Goal: Information Seeking & Learning: Learn about a topic

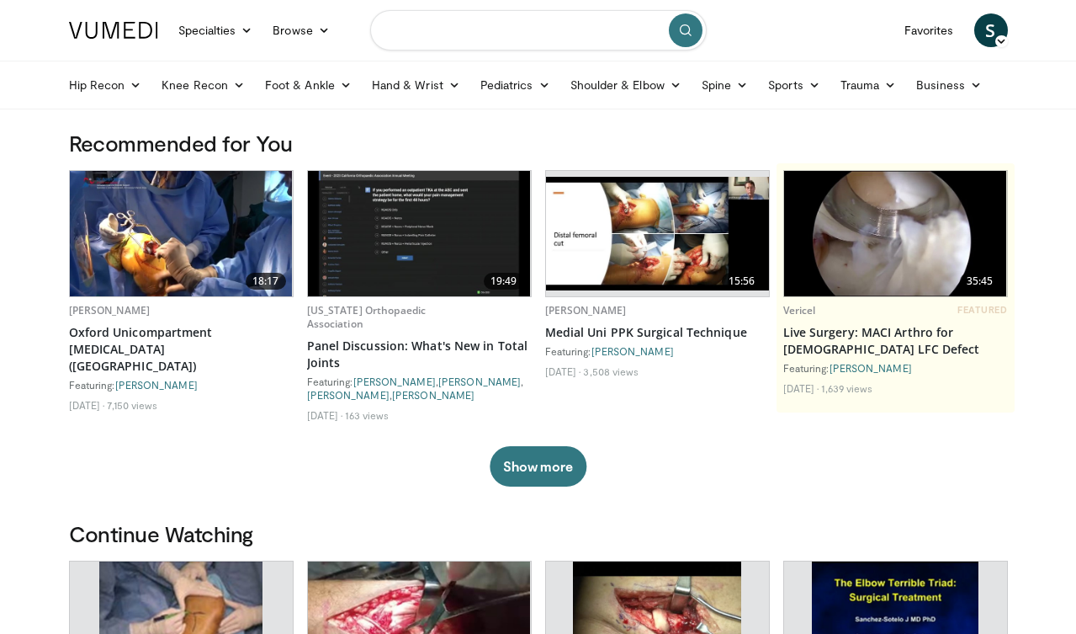
click at [456, 24] on input "Search topics, interventions" at bounding box center [538, 30] width 337 height 40
type input "**********"
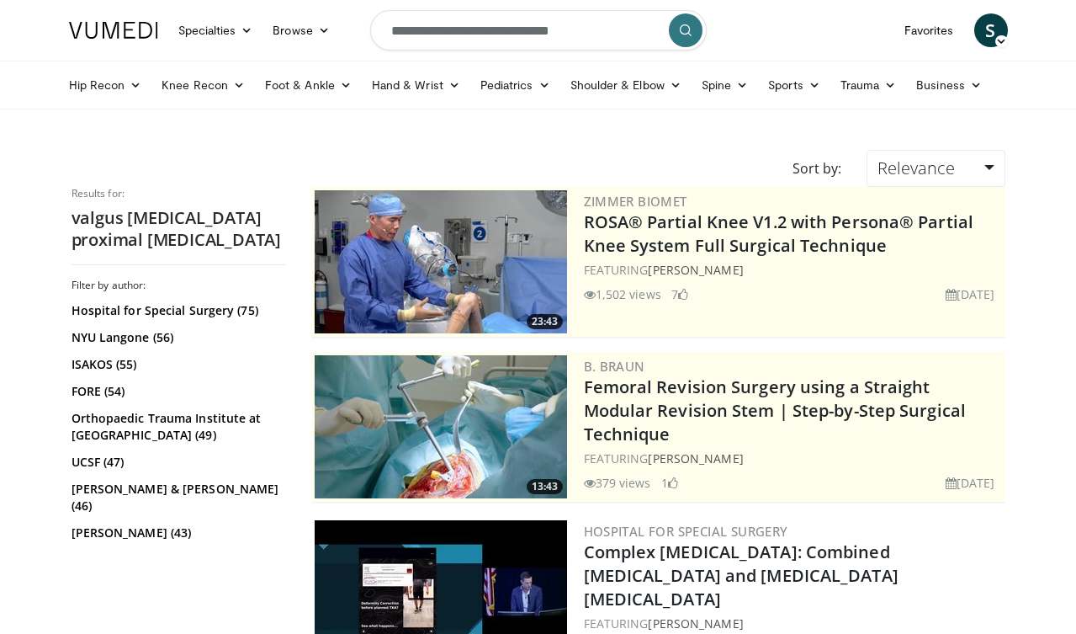
click at [607, 37] on input "**********" at bounding box center [538, 30] width 337 height 40
type input "*"
type input "**********"
click at [682, 30] on icon "submit" at bounding box center [685, 30] width 13 height 13
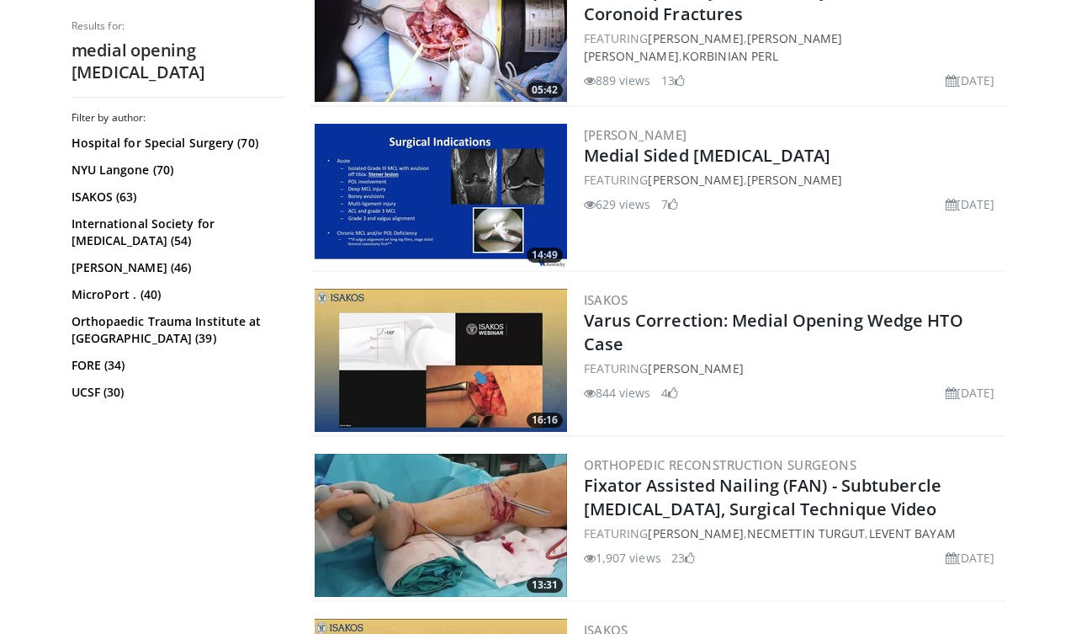
scroll to position [562, 0]
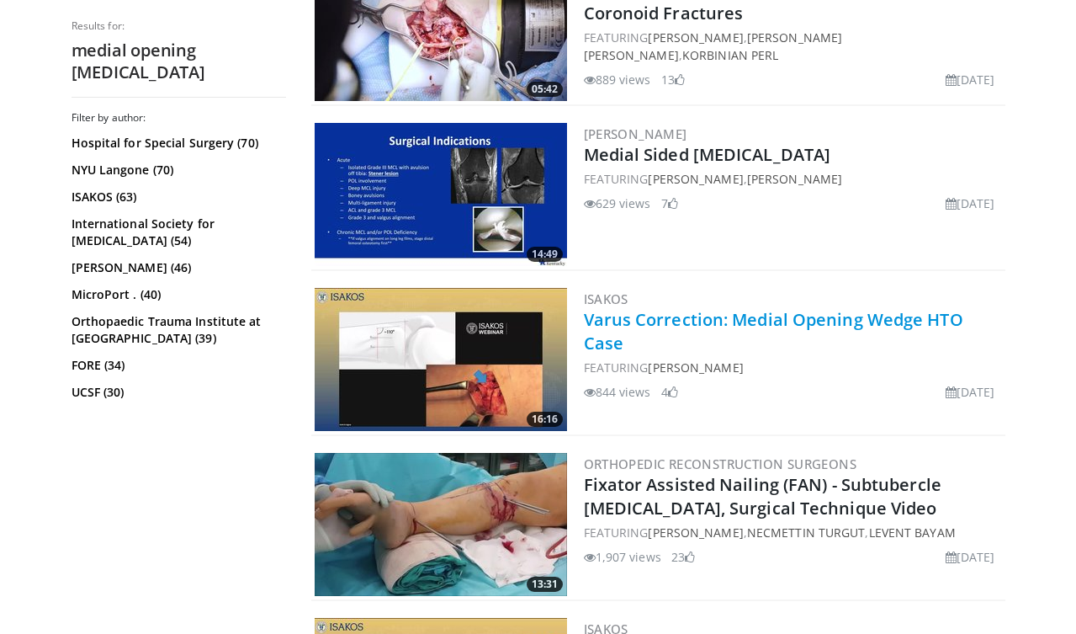
click at [672, 325] on link "Varus Correction: Medial Opening Wedge HTO Case" at bounding box center [774, 331] width 380 height 46
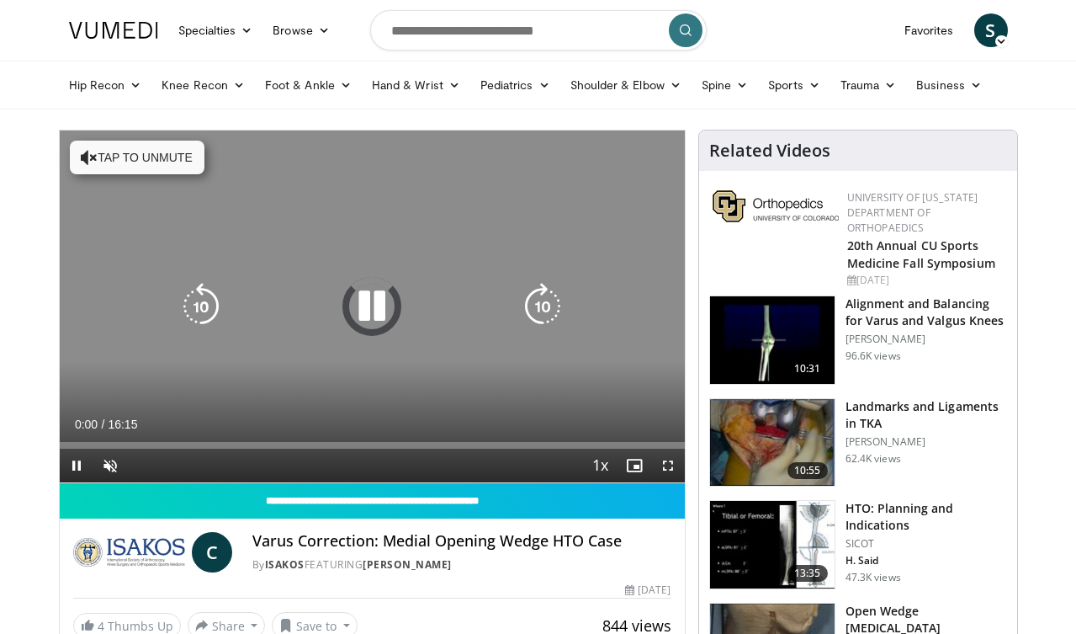
click at [116, 161] on button "Tap to unmute" at bounding box center [137, 158] width 135 height 34
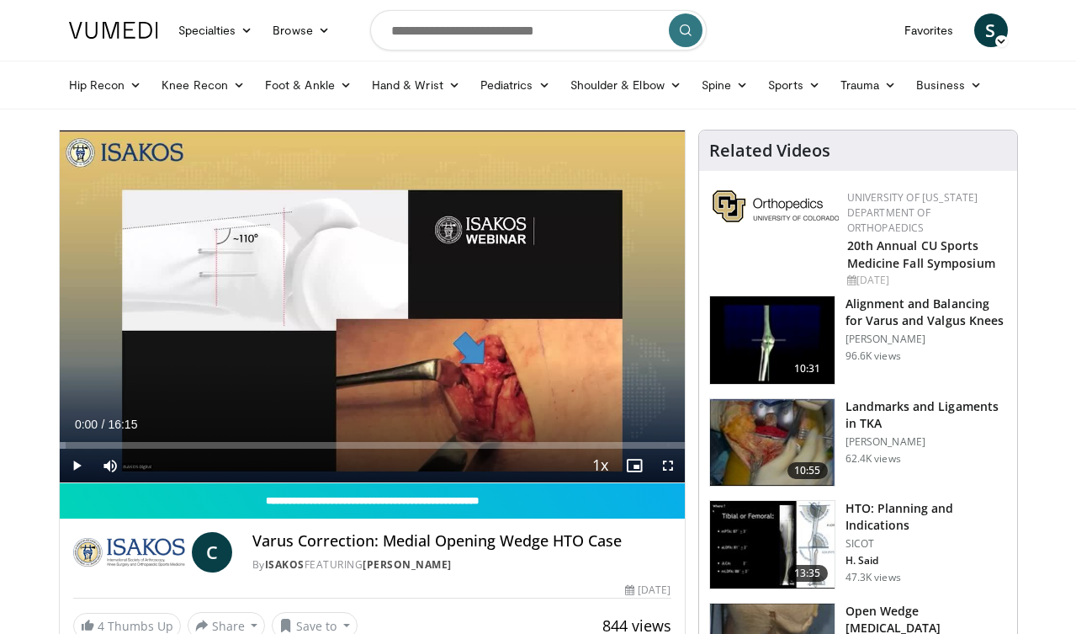
click at [667, 465] on span "Video Player" at bounding box center [668, 466] width 34 height 34
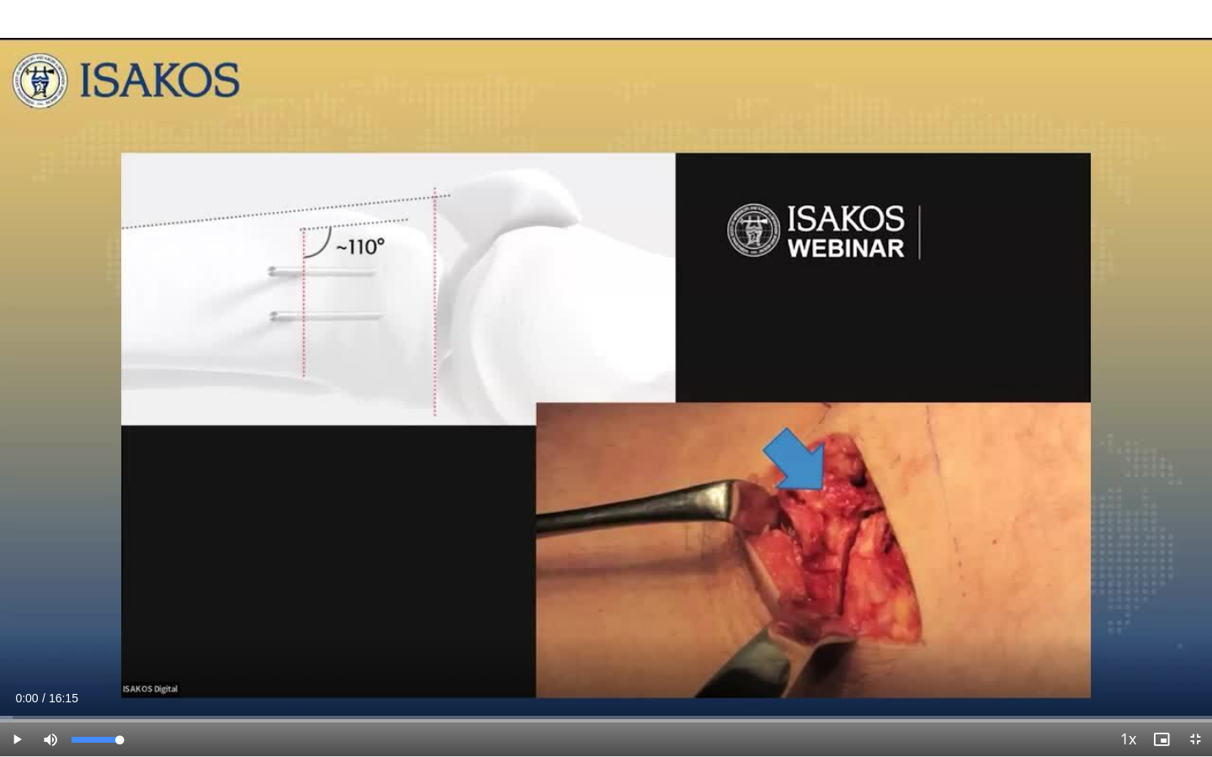
click at [50, 633] on span "Video Player" at bounding box center [51, 740] width 34 height 34
click at [116, 633] on div "91%" at bounding box center [96, 740] width 48 height 6
click at [50, 633] on span "Video Player" at bounding box center [51, 740] width 34 height 34
click at [55, 633] on span "Video Player" at bounding box center [51, 740] width 34 height 34
click at [123, 633] on div "100%" at bounding box center [95, 740] width 59 height 34
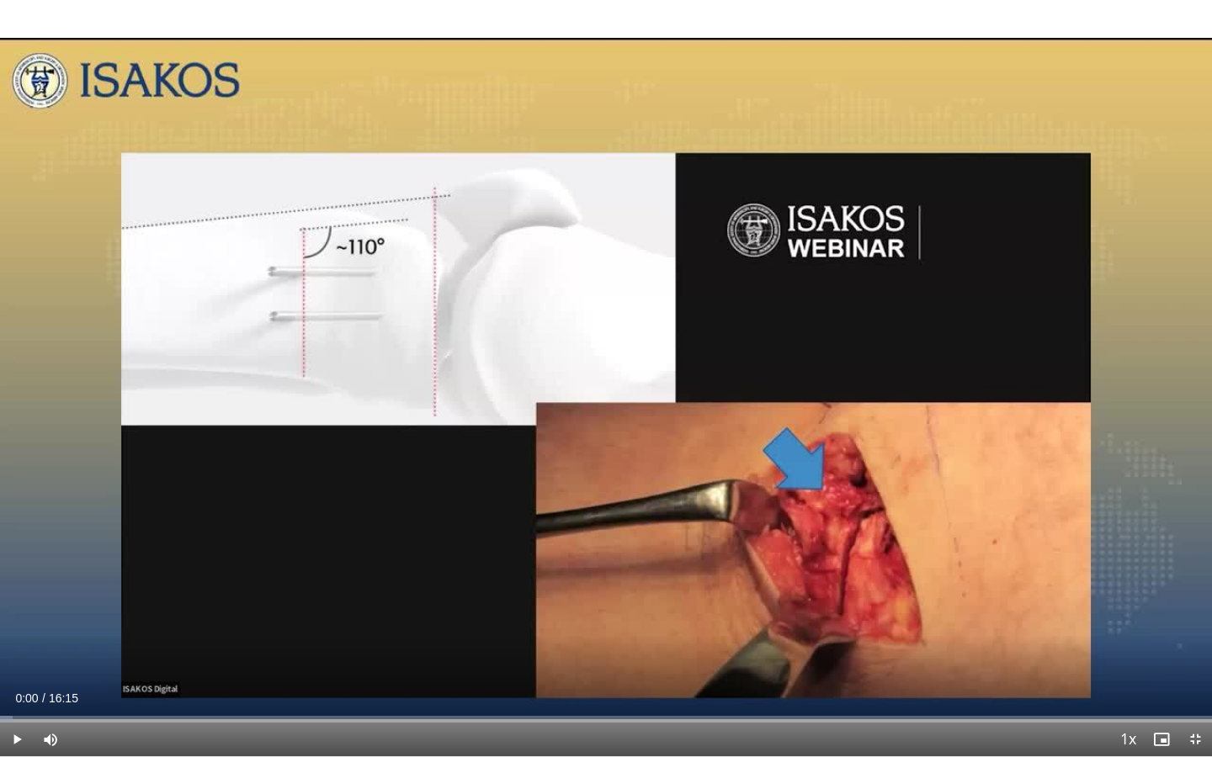
click at [19, 633] on span "Video Player" at bounding box center [17, 740] width 34 height 34
click at [25, 633] on div "Progress Bar" at bounding box center [26, 719] width 2 height 7
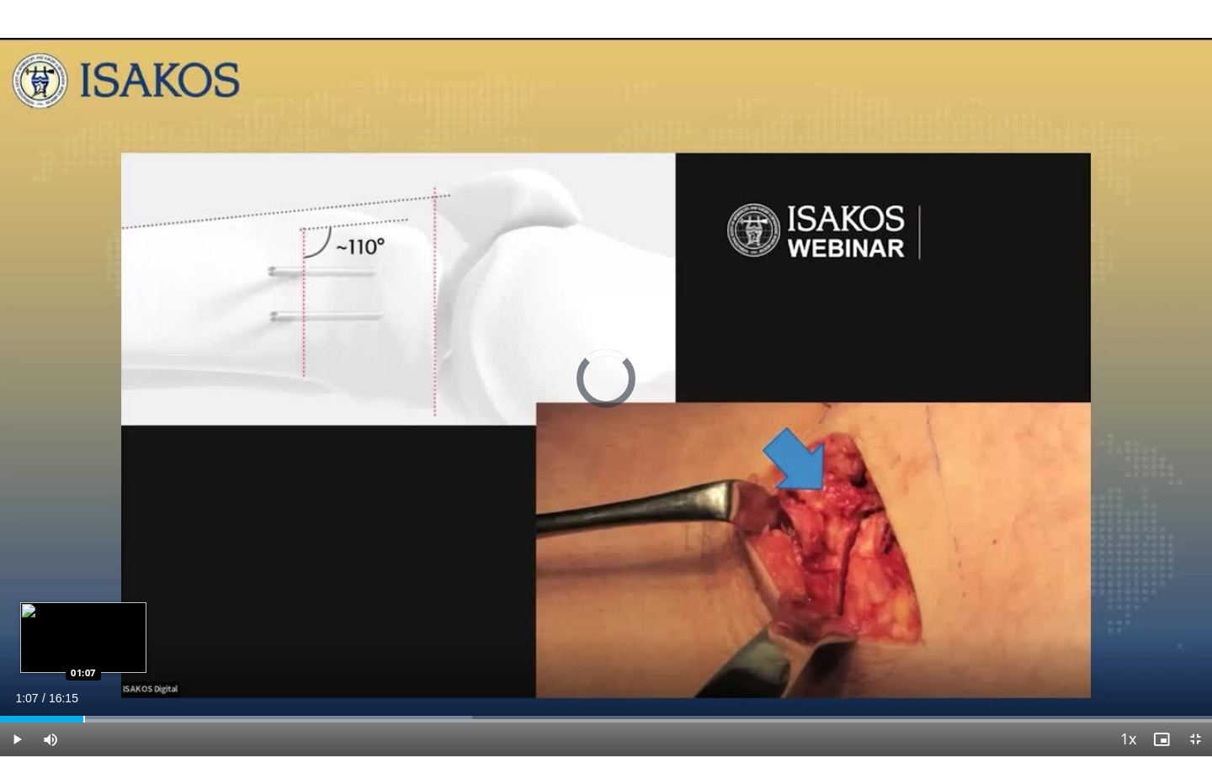
click at [83, 633] on div "Progress Bar" at bounding box center [84, 719] width 2 height 7
click at [116, 633] on div "Progress Bar" at bounding box center [117, 719] width 2 height 7
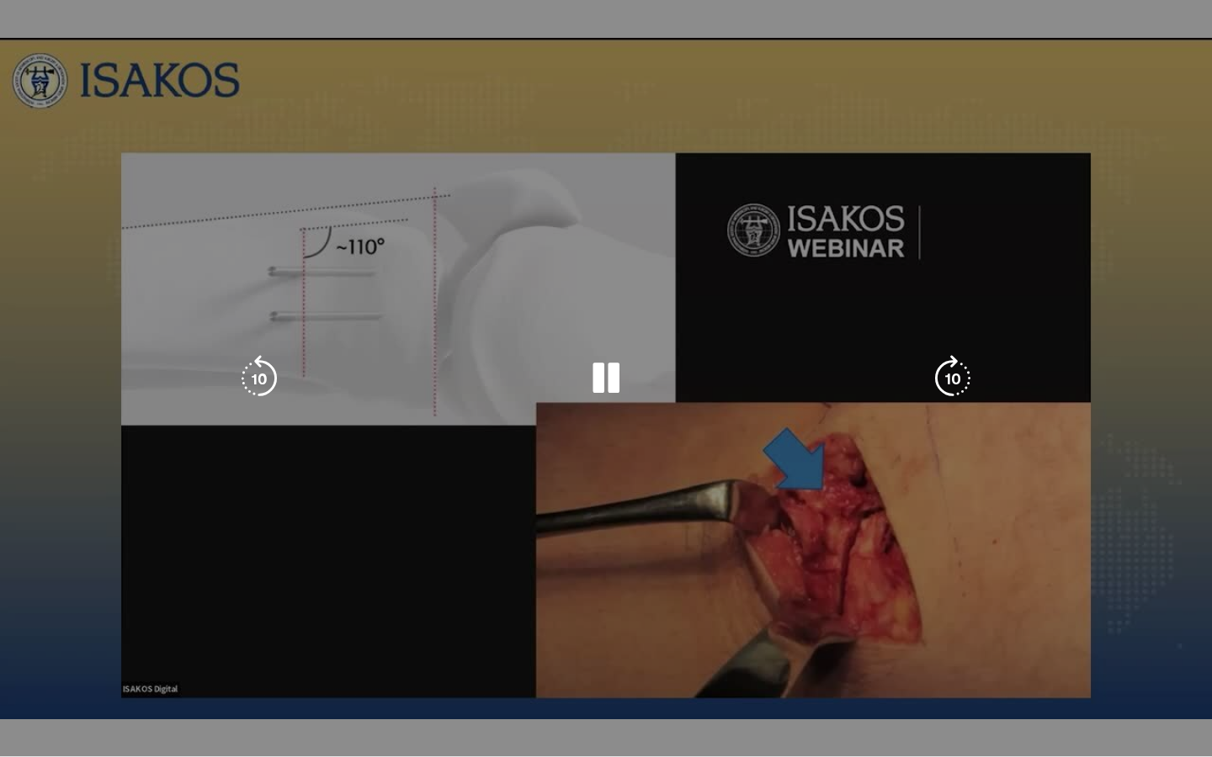
click at [0, 0] on div "Progress Bar" at bounding box center [0, 0] width 0 height 0
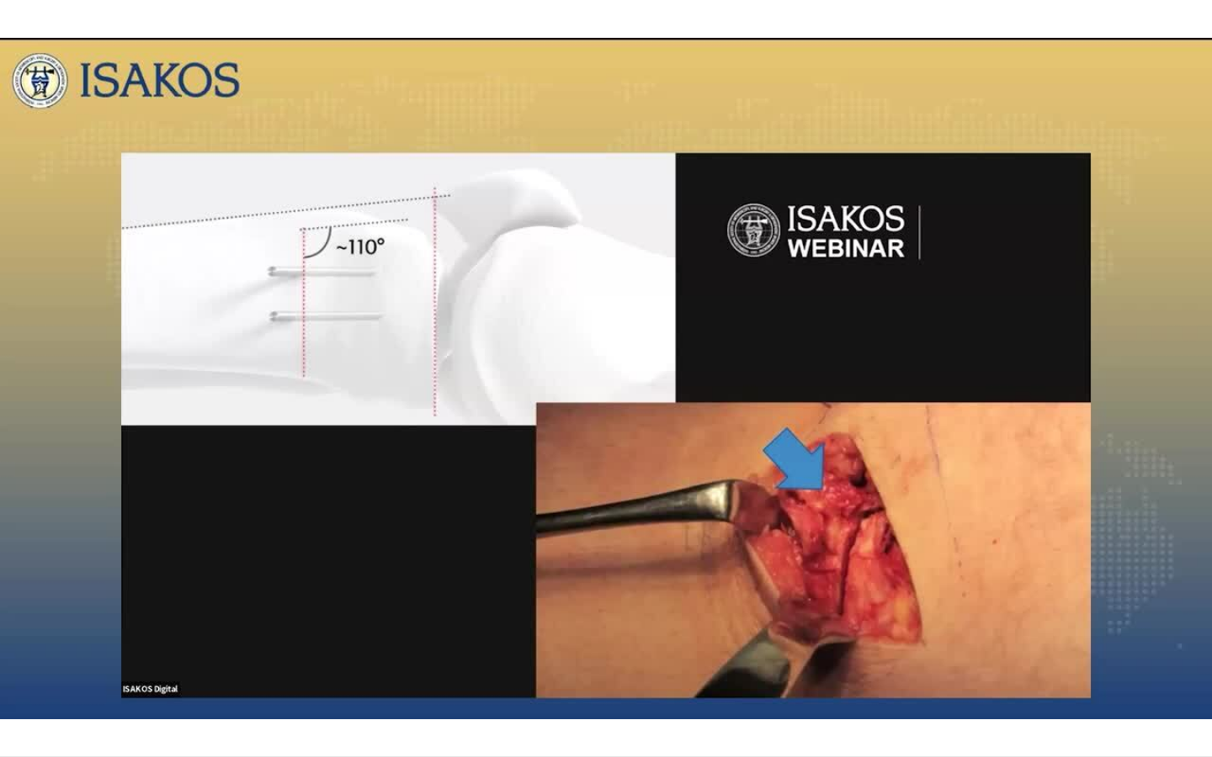
click at [153, 633] on video-js "**********" at bounding box center [606, 378] width 1212 height 757
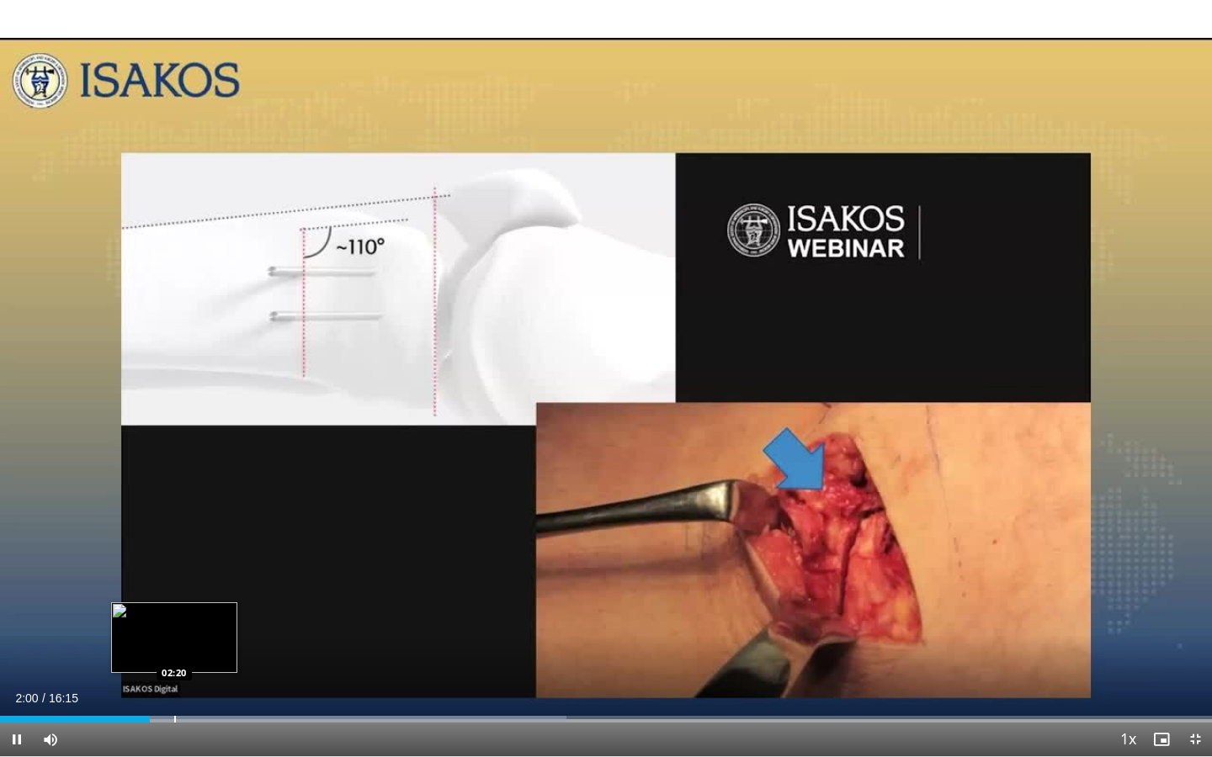
click at [174, 633] on div "Loaded : 46.75% 02:00 02:20" at bounding box center [606, 715] width 1212 height 16
click at [223, 633] on div "Progress Bar" at bounding box center [224, 719] width 2 height 7
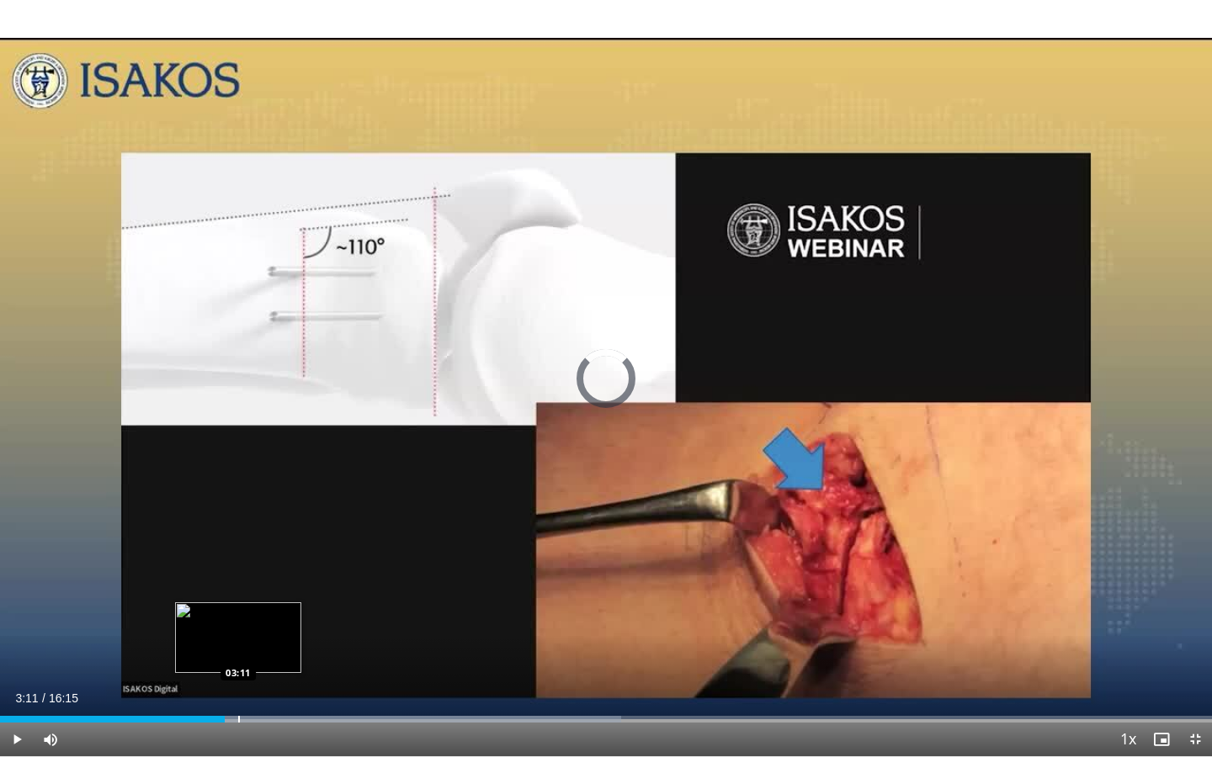
click at [238, 633] on div "Progress Bar" at bounding box center [239, 719] width 2 height 7
click at [261, 633] on div "Progress Bar" at bounding box center [261, 719] width 2 height 7
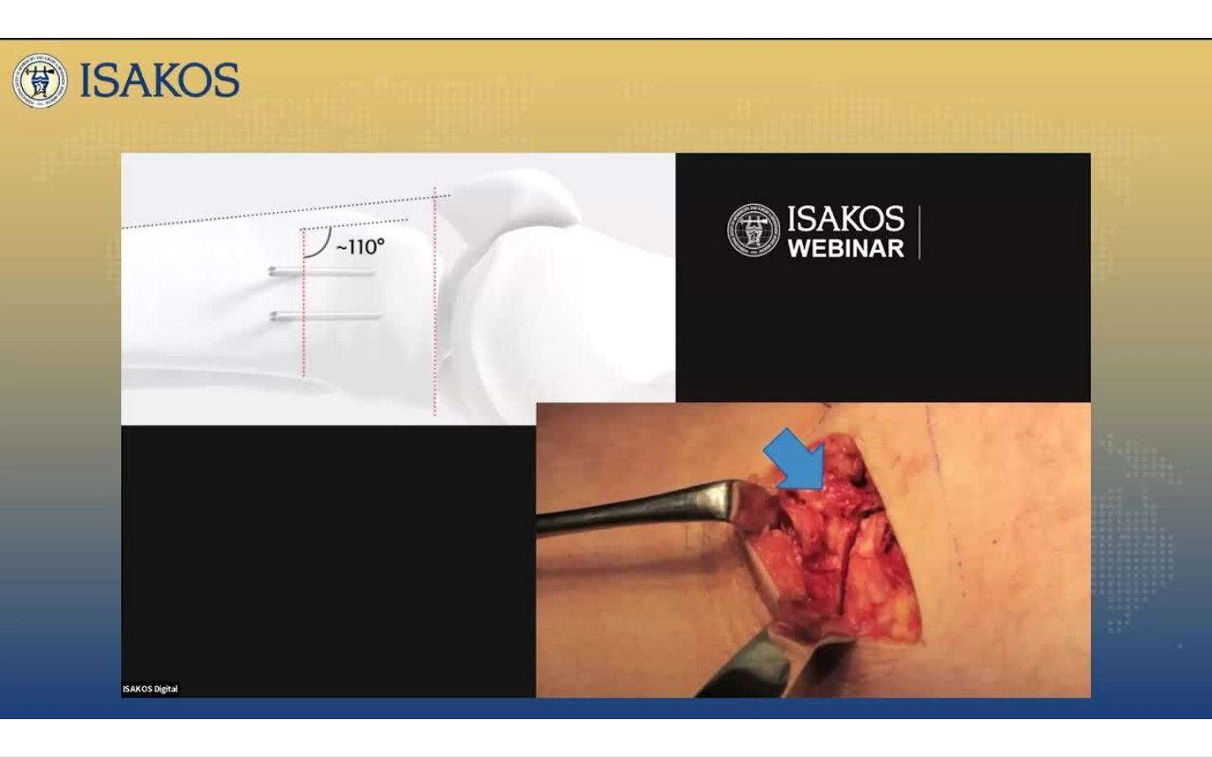
click at [262, 633] on div "Progress Bar" at bounding box center [261, 753] width 2 height 7
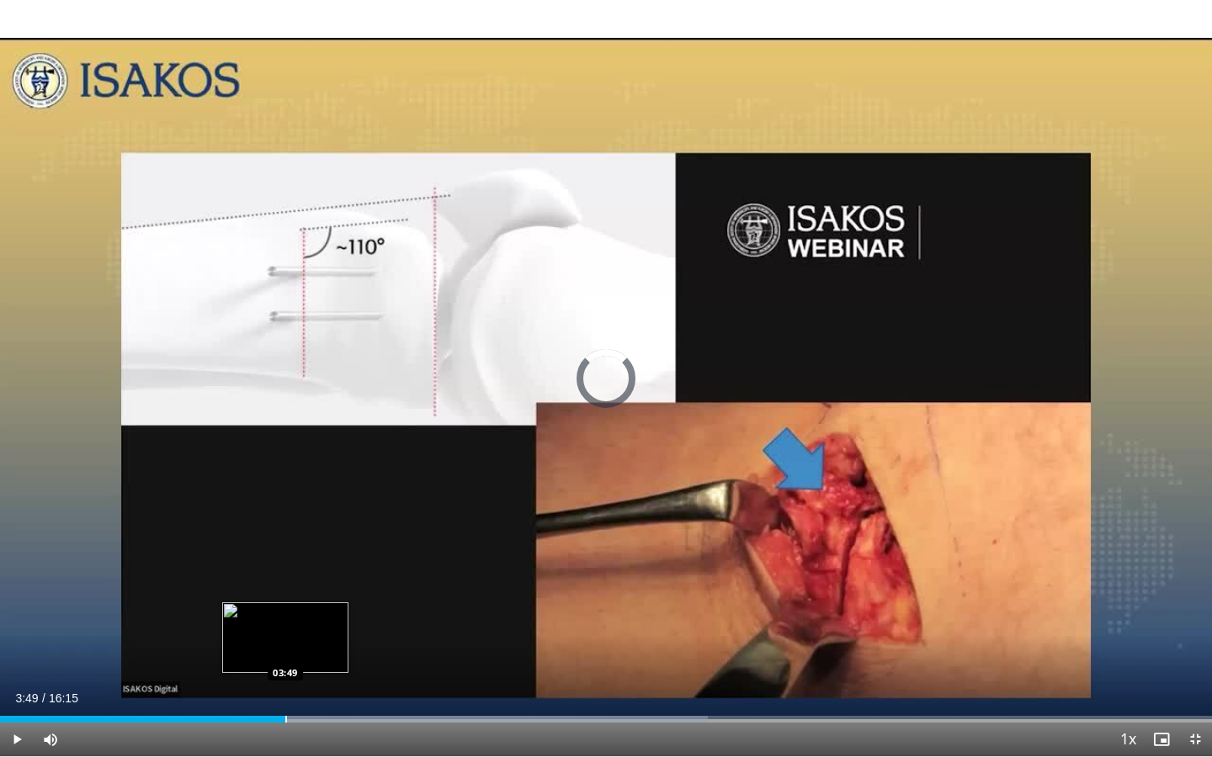
click at [285, 633] on div "Progress Bar" at bounding box center [286, 719] width 2 height 7
click at [302, 633] on div "Current Time 3:50 / Duration 16:15 Pause Skip Backward Skip Forward Mute 100% L…" at bounding box center [606, 740] width 1212 height 34
click at [318, 633] on div "Progress Bar" at bounding box center [319, 719] width 2 height 7
click at [356, 633] on div "Progress Bar" at bounding box center [357, 719] width 2 height 7
click at [375, 633] on div "Current Time 4:46 / Duration 16:15 Pause Skip Backward Skip Forward Mute 100% L…" at bounding box center [606, 740] width 1212 height 34
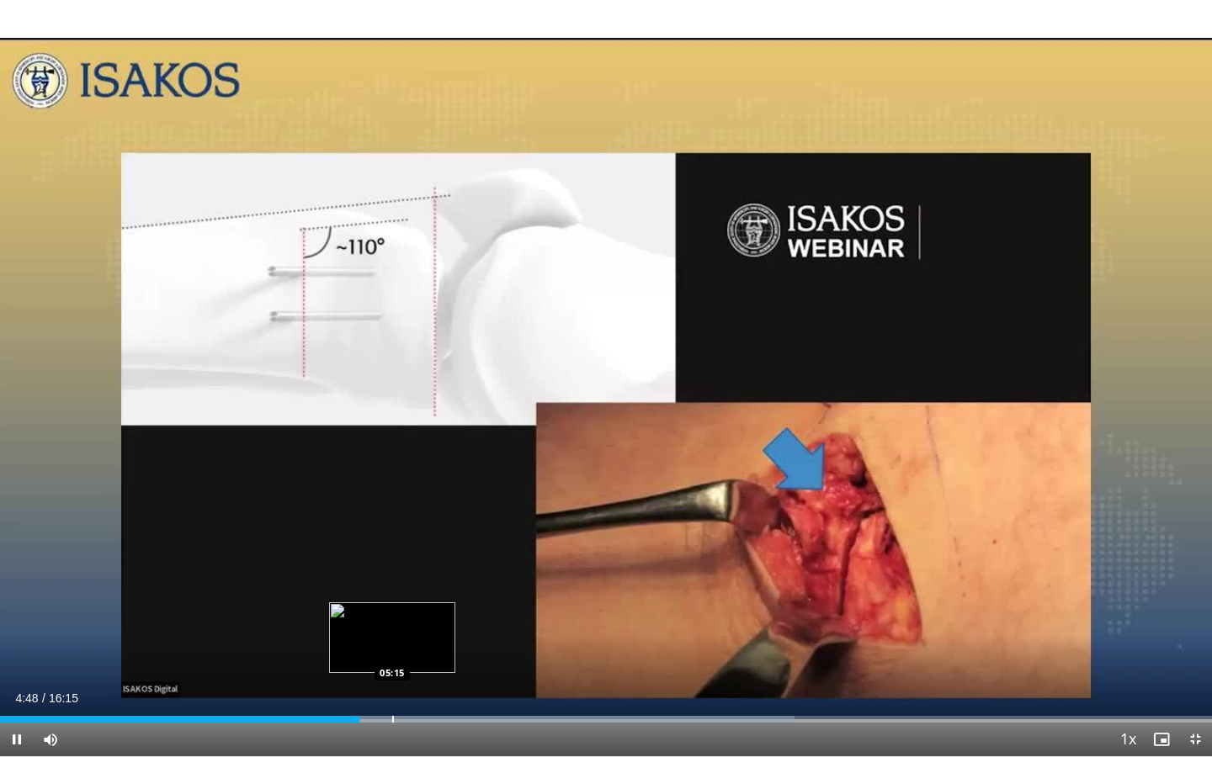
click at [391, 633] on div "Loaded : 65.58% 04:49 05:15" at bounding box center [606, 719] width 1212 height 7
click at [426, 633] on div "Progress Bar" at bounding box center [427, 719] width 2 height 7
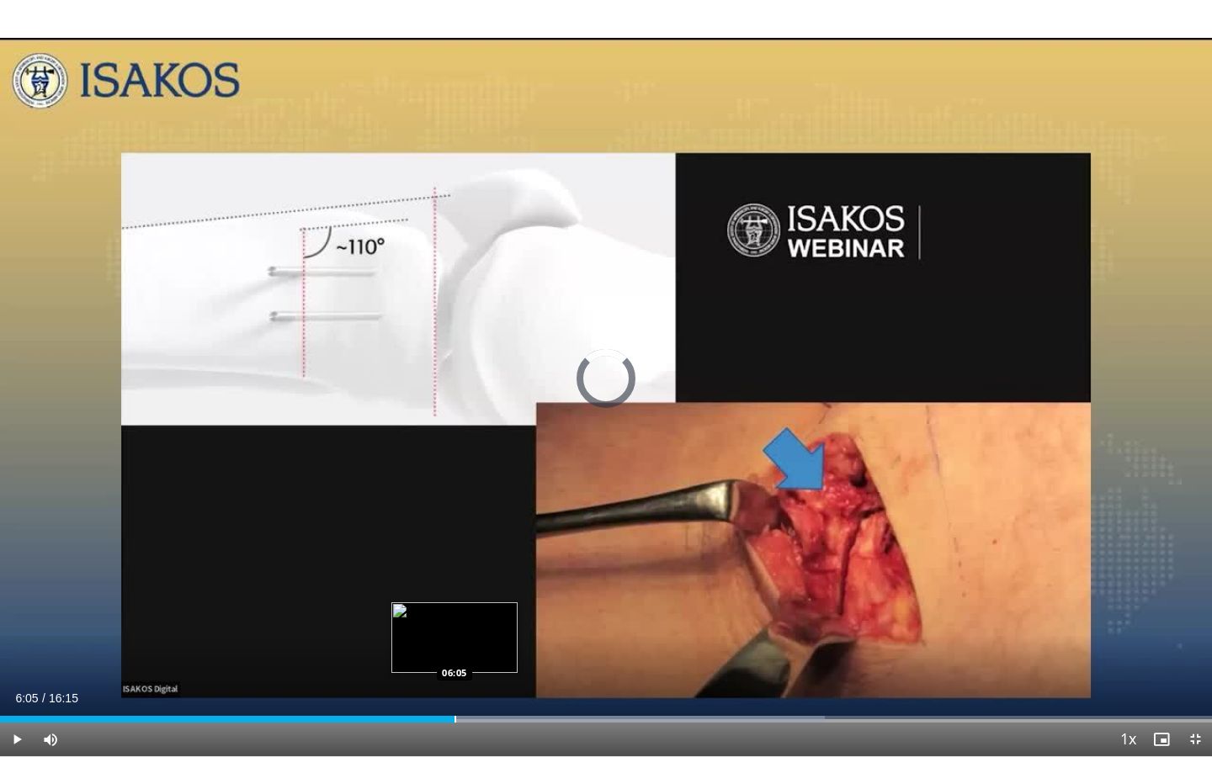
click at [454, 633] on div "Progress Bar" at bounding box center [455, 719] width 2 height 7
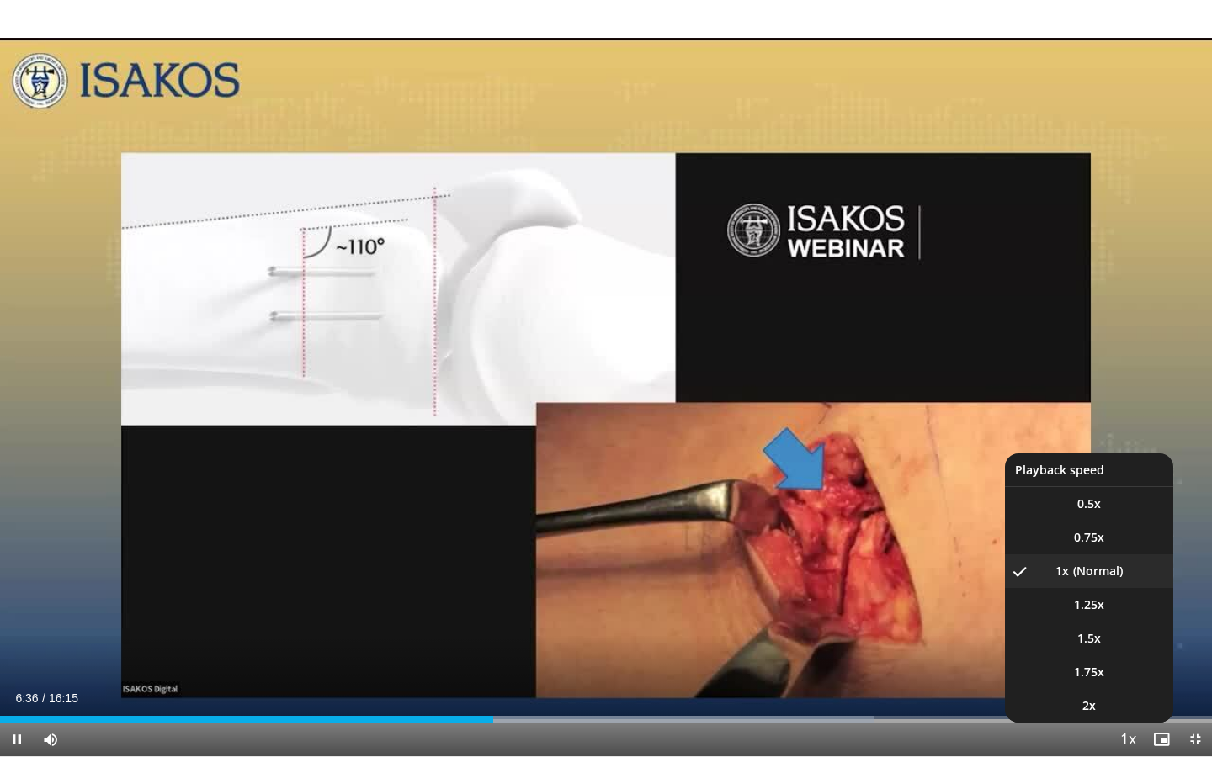
click at [1075, 633] on span "Video Player" at bounding box center [1128, 741] width 24 height 34
click at [1075, 633] on li "2x" at bounding box center [1089, 706] width 168 height 34
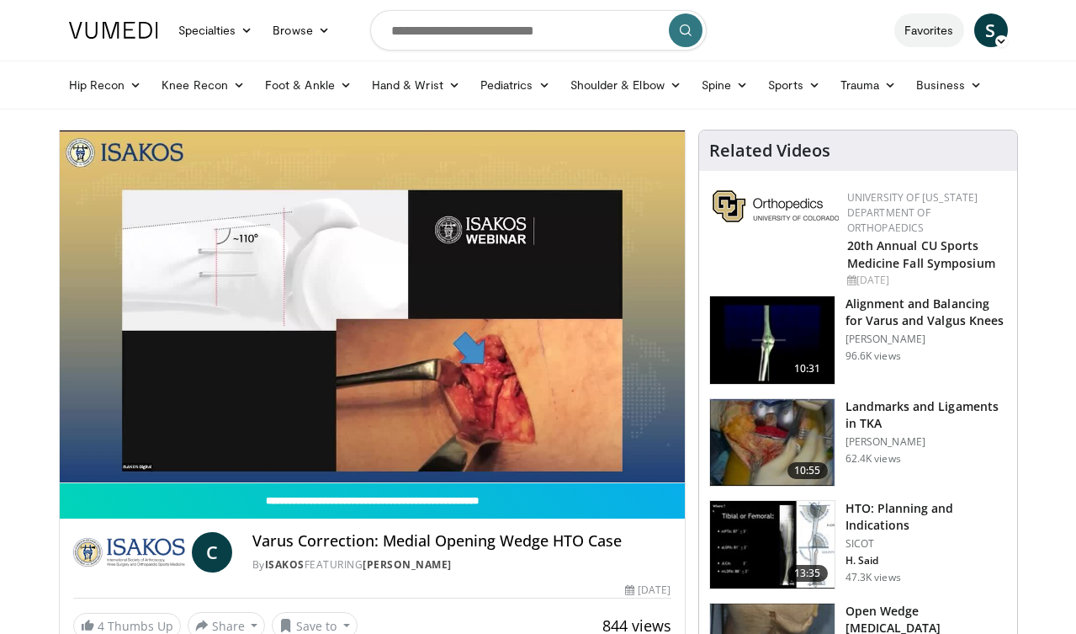
click at [939, 33] on link "Favorites" at bounding box center [930, 30] width 70 height 34
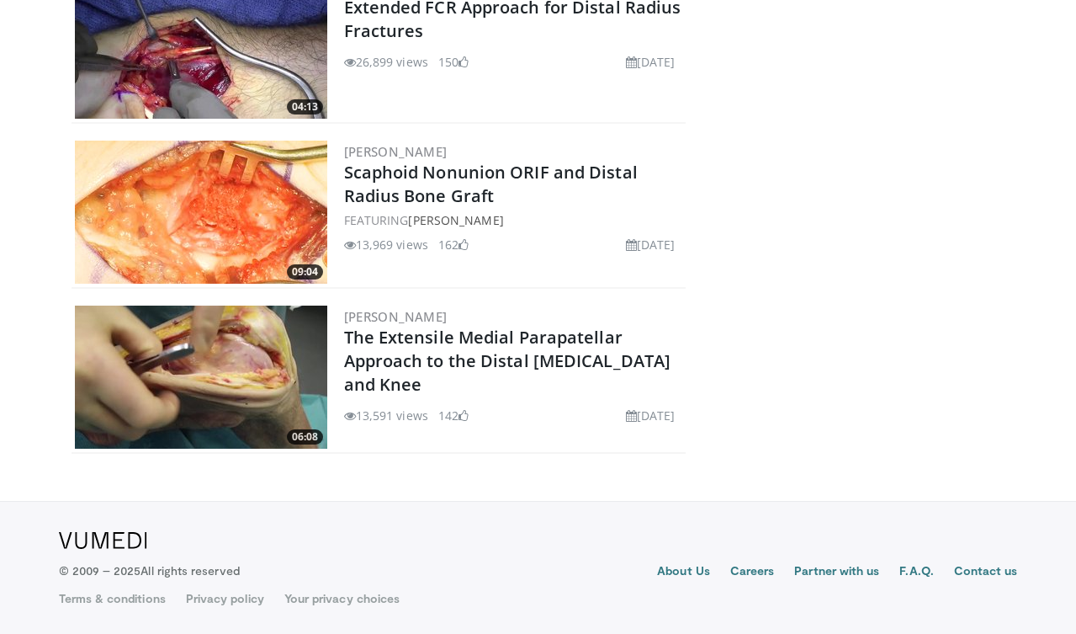
scroll to position [1239, 0]
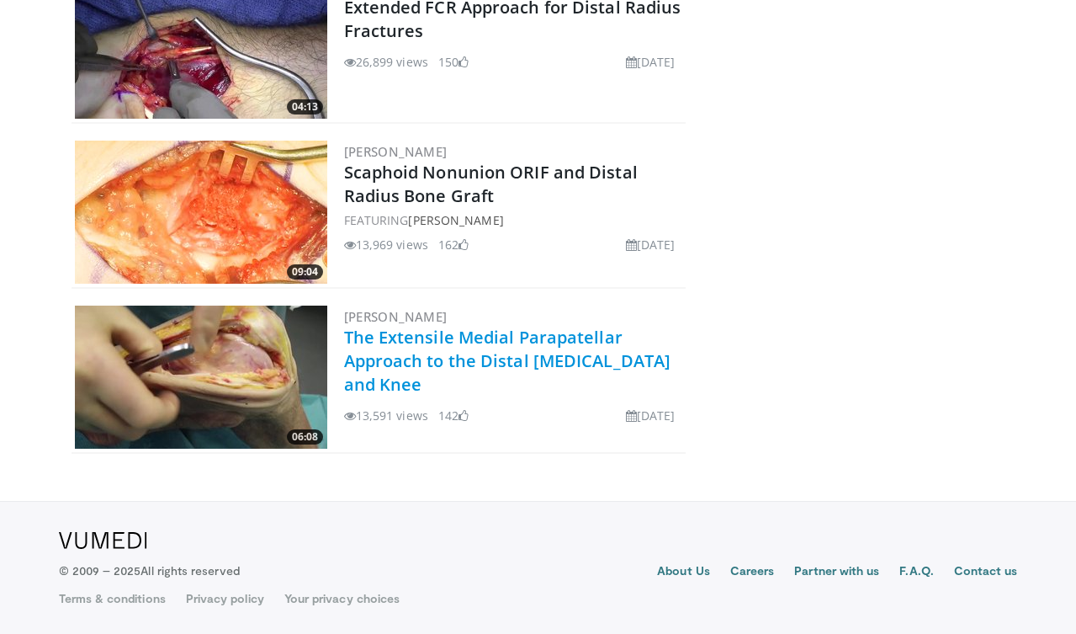
click at [470, 357] on link "The Extensile Medial Parapatellar Approach to the Distal [MEDICAL_DATA] and Knee" at bounding box center [507, 361] width 327 height 70
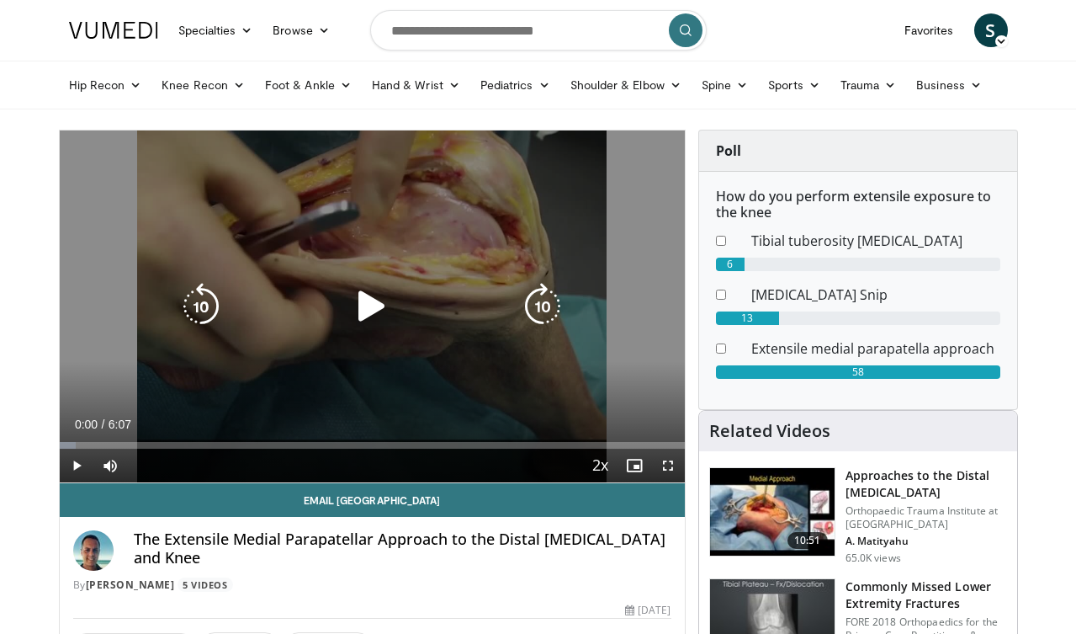
click at [364, 299] on icon "Video Player" at bounding box center [371, 306] width 47 height 47
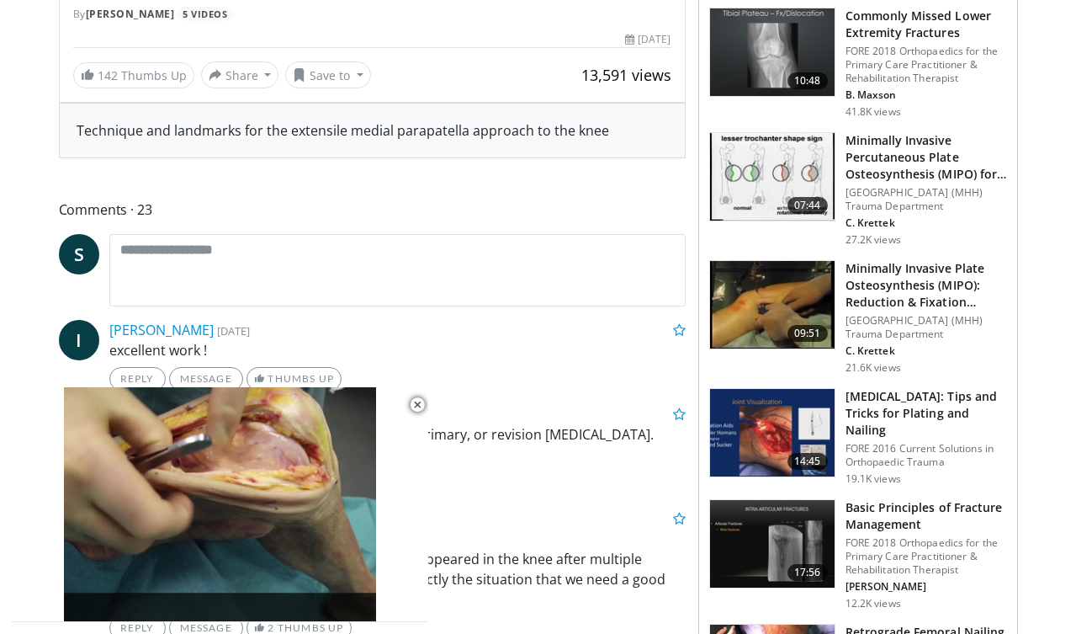
scroll to position [353, 0]
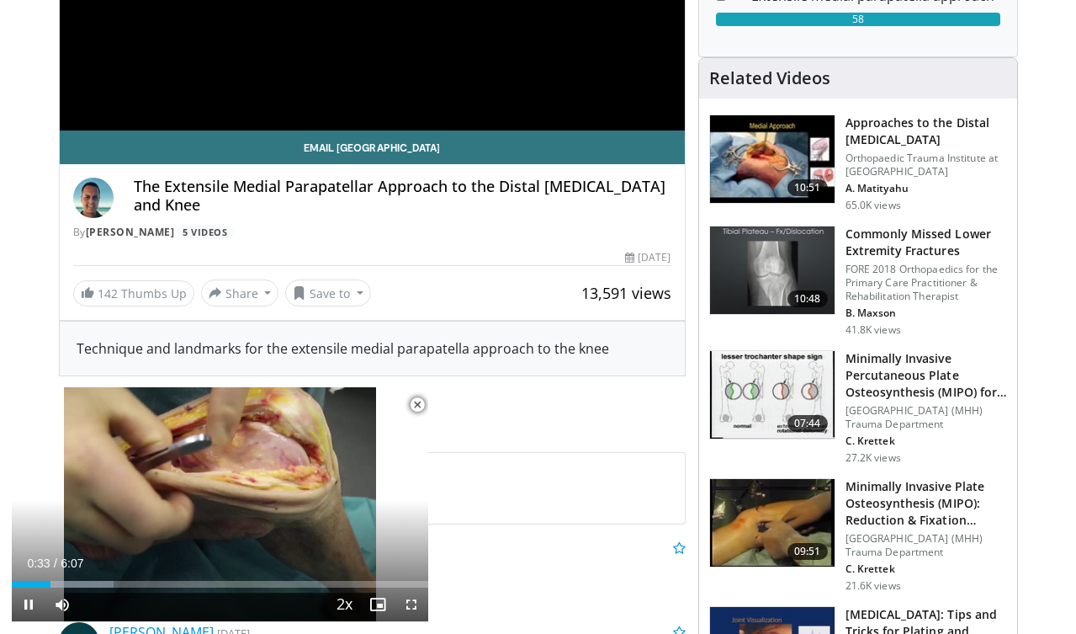
click at [417, 406] on span "Video Player" at bounding box center [418, 405] width 34 height 34
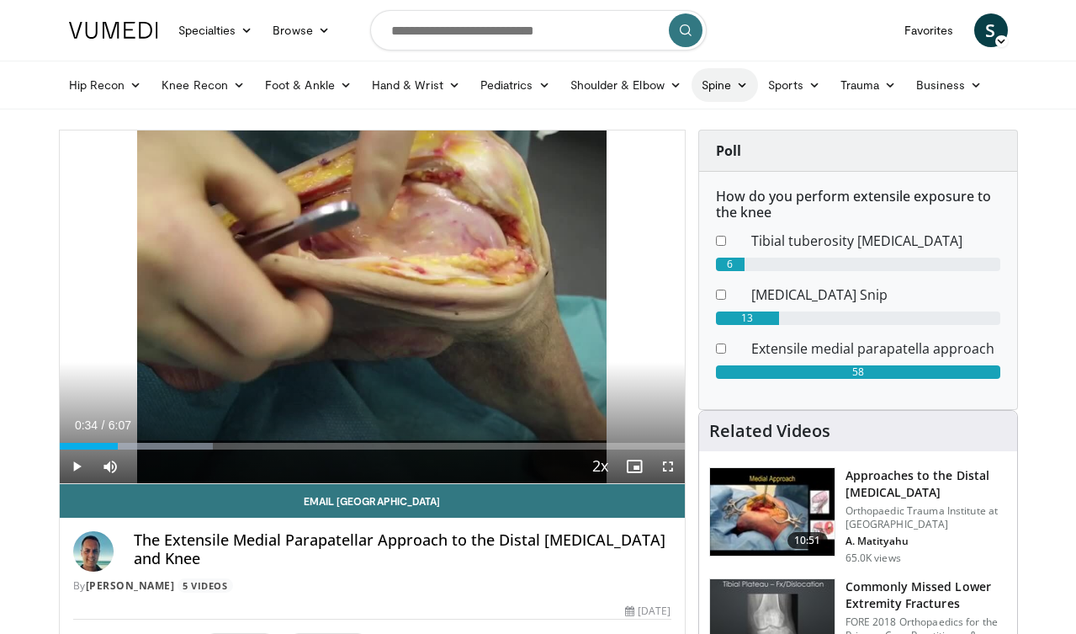
scroll to position [0, 0]
click at [869, 89] on link "Trauma" at bounding box center [869, 85] width 77 height 34
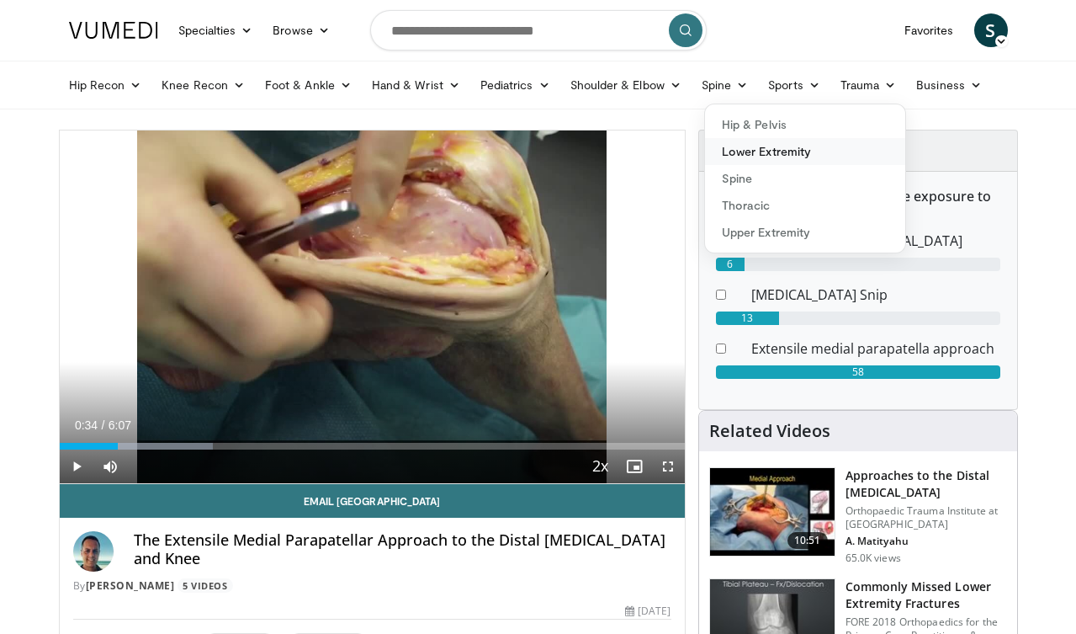
click at [778, 141] on link "Lower Extremity" at bounding box center [805, 151] width 200 height 27
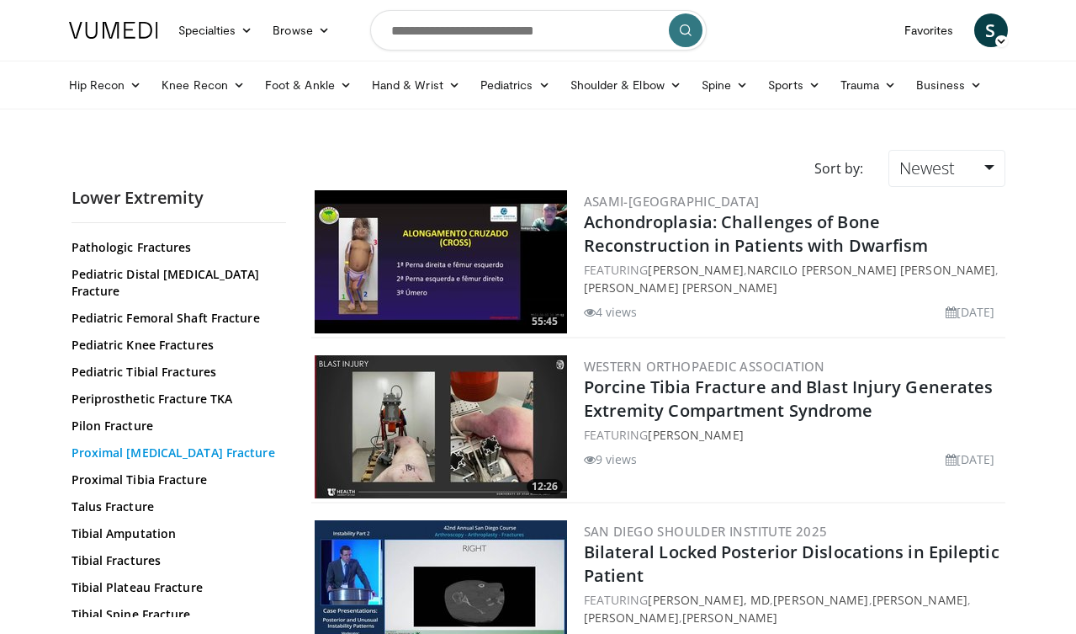
scroll to position [16, 0]
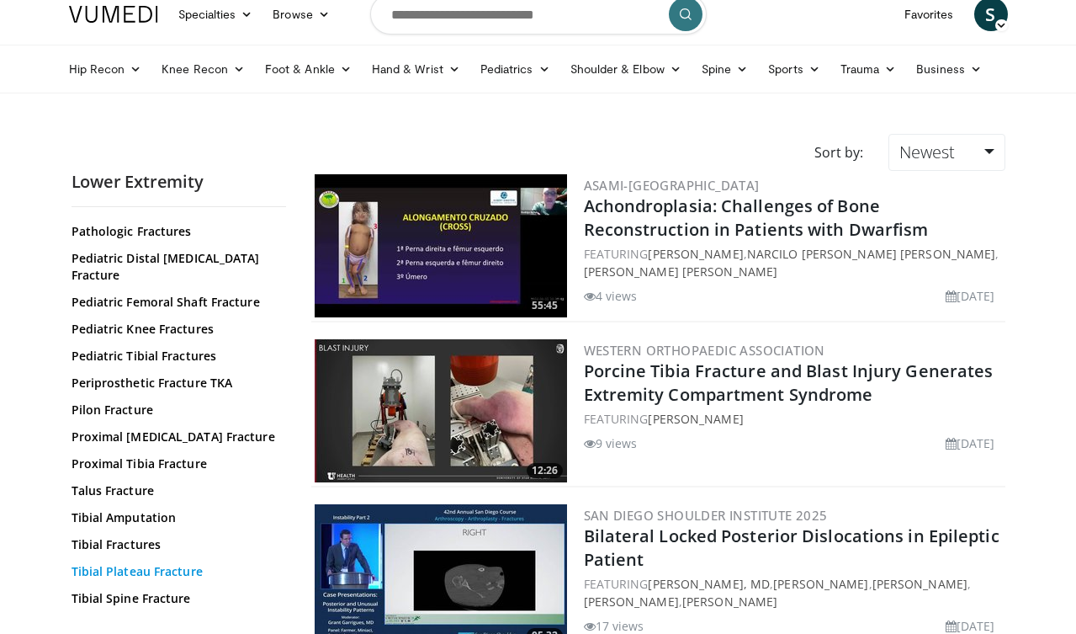
click at [111, 563] on link "Tibial Plateau Fracture" at bounding box center [175, 571] width 206 height 17
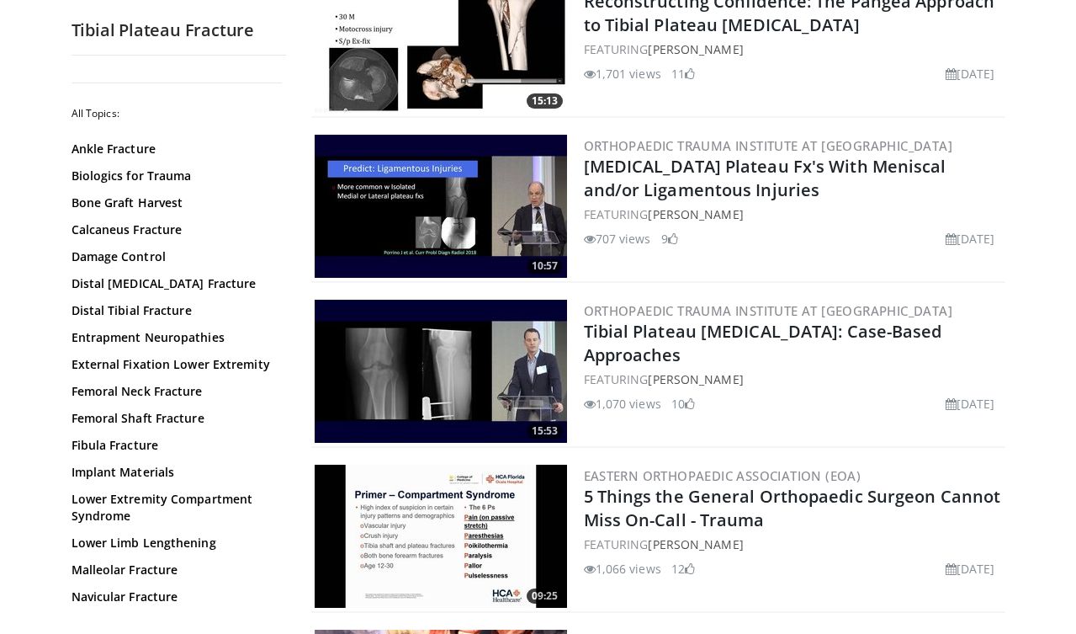
scroll to position [1335, 0]
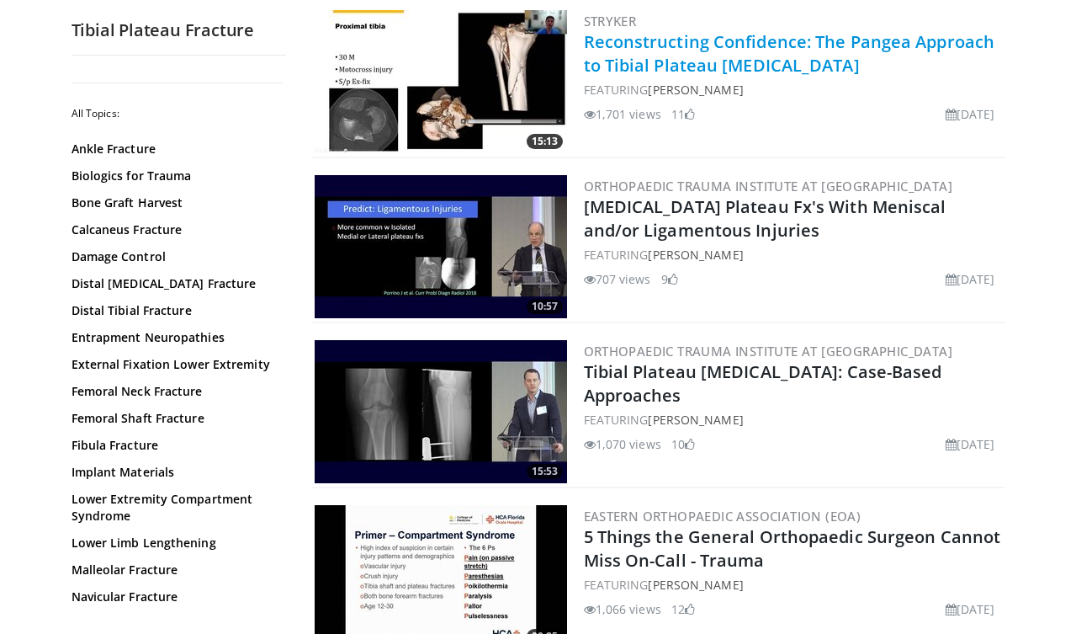
click at [865, 46] on link "Reconstructing Confidence: The Pangea Approach to Tibial Plateau [MEDICAL_DATA]" at bounding box center [790, 53] width 412 height 46
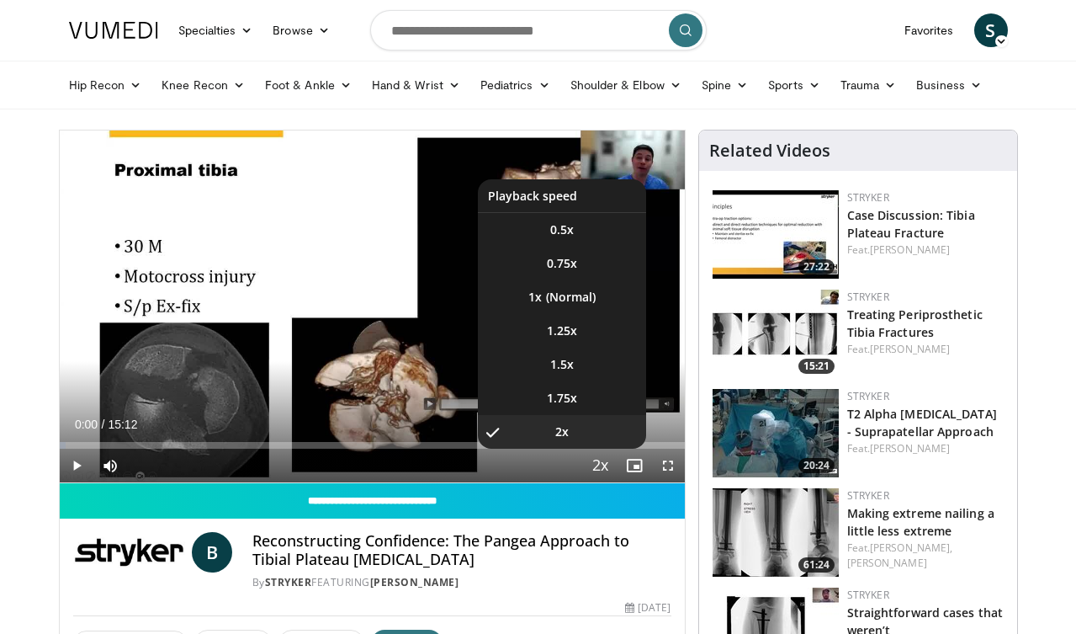
click at [598, 468] on span "Video Player" at bounding box center [601, 466] width 24 height 34
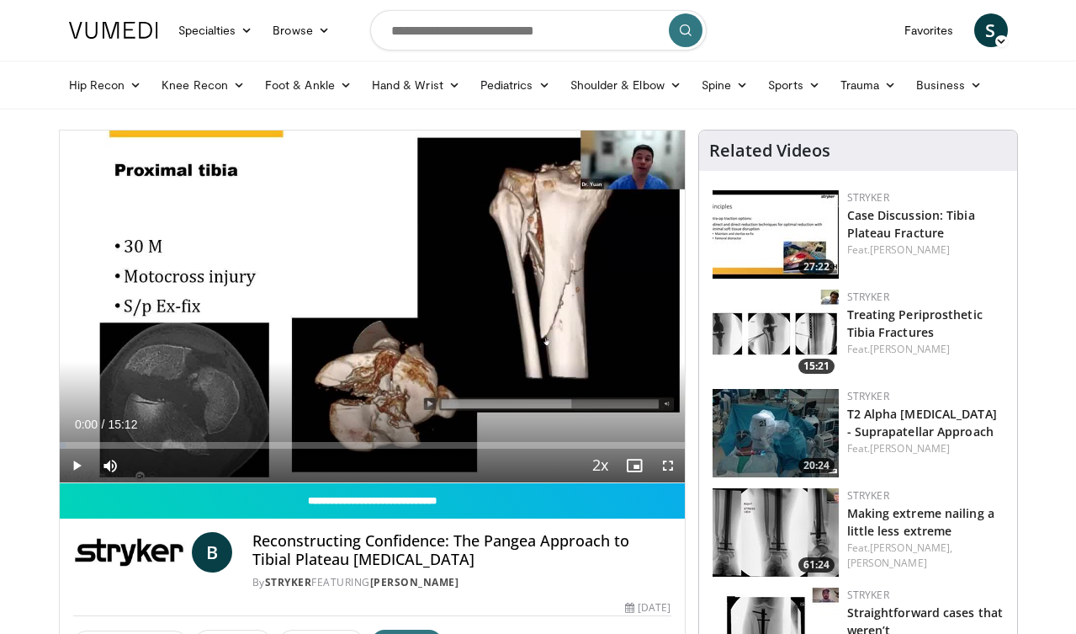
click at [81, 462] on span "Video Player" at bounding box center [77, 466] width 34 height 34
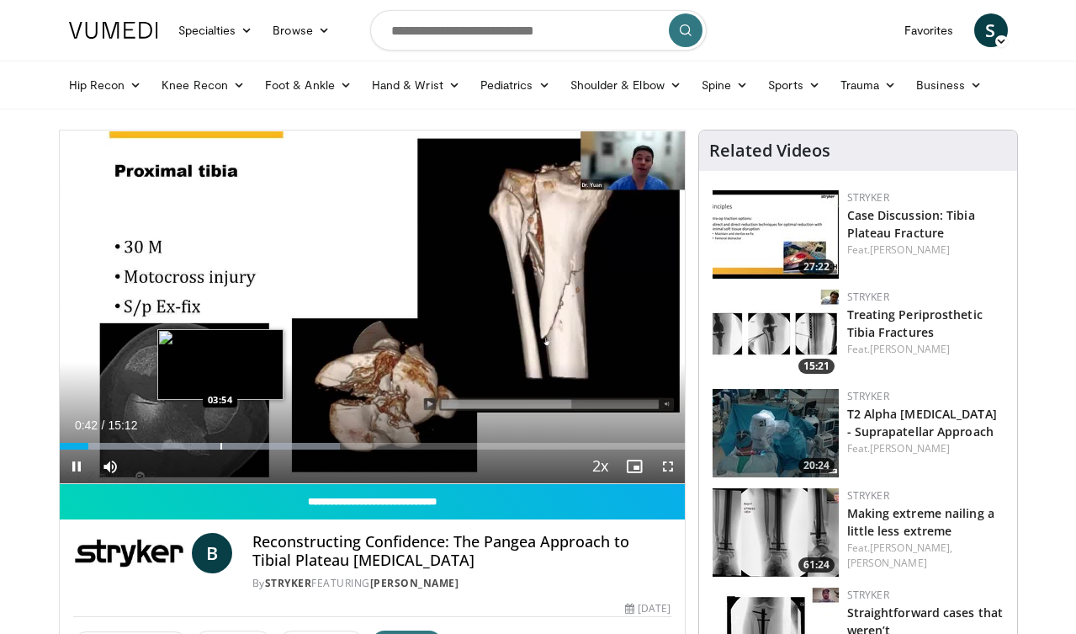
click at [220, 443] on div "Progress Bar" at bounding box center [221, 446] width 2 height 7
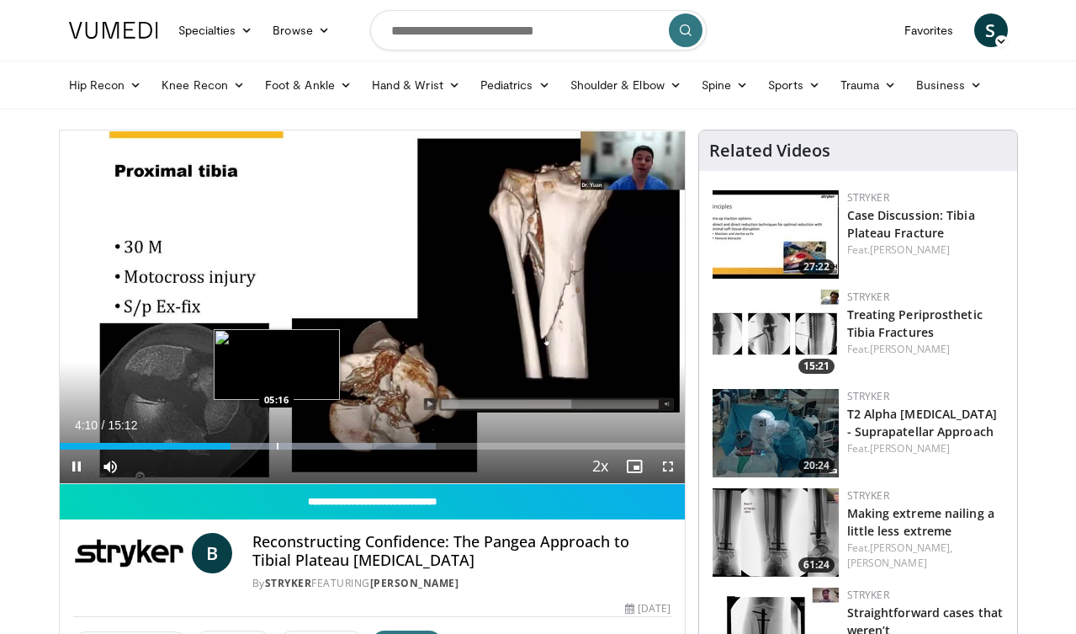
click at [277, 448] on div "Progress Bar" at bounding box center [278, 446] width 2 height 7
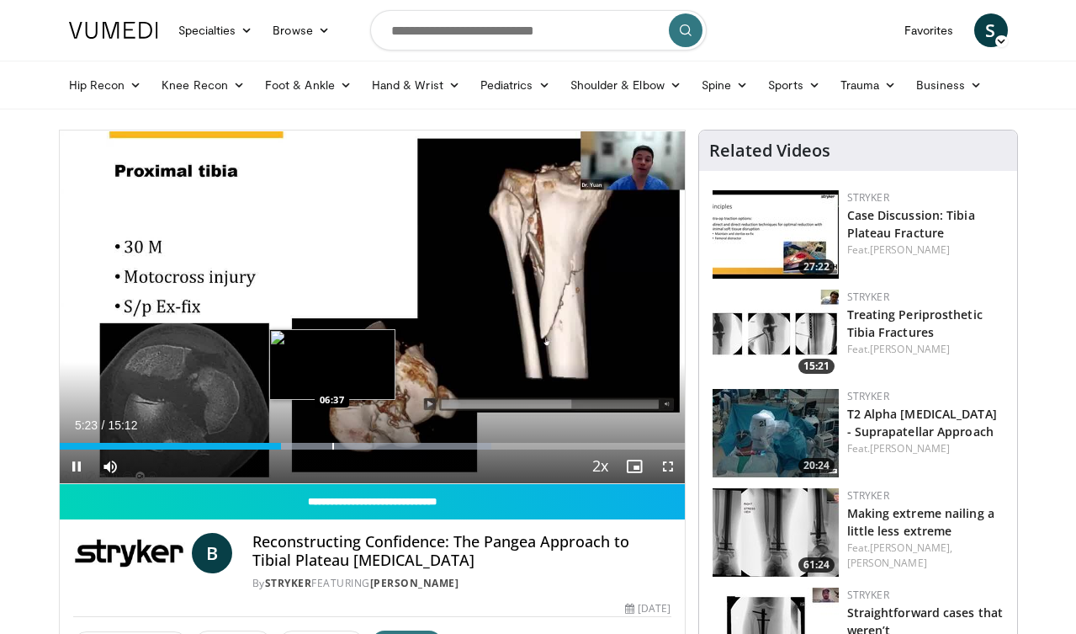
click at [332, 447] on div "Progress Bar" at bounding box center [333, 446] width 2 height 7
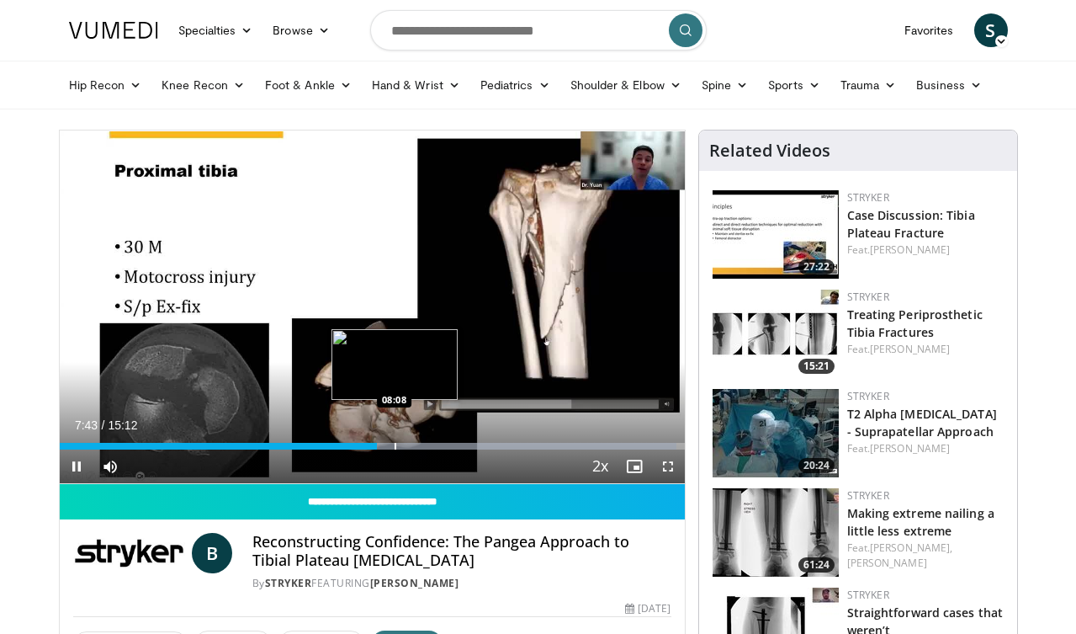
click at [395, 448] on div "Progress Bar" at bounding box center [396, 446] width 2 height 7
click at [419, 445] on div "Progress Bar" at bounding box center [420, 446] width 2 height 7
click at [443, 448] on div "Progress Bar" at bounding box center [444, 446] width 2 height 7
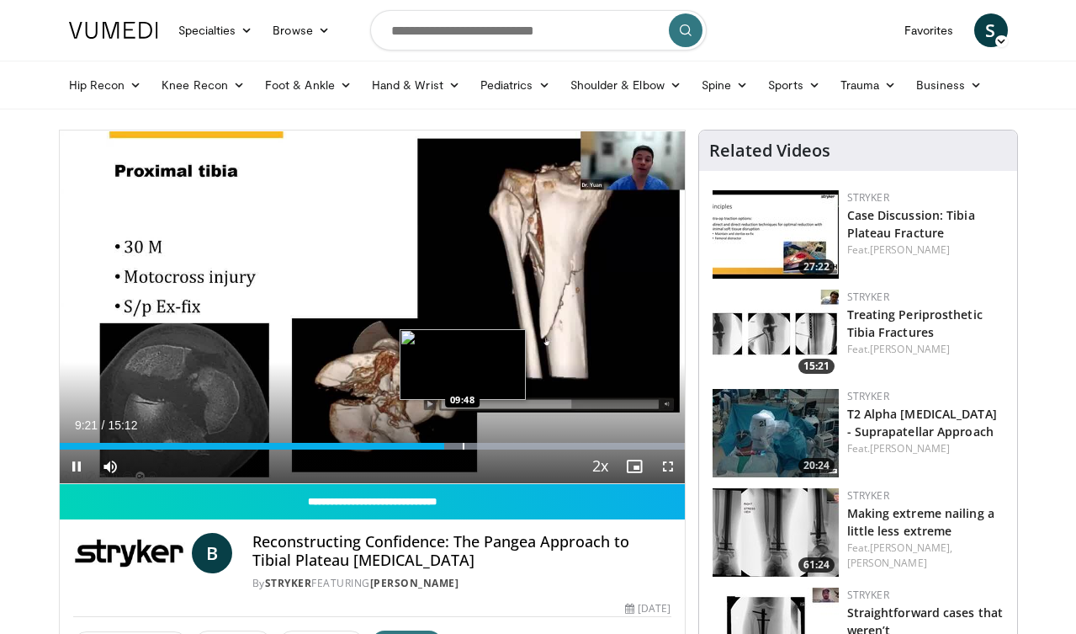
click at [463, 447] on div "Progress Bar" at bounding box center [464, 446] width 2 height 7
click at [483, 442] on div "Loaded : 99.99% 09:51 10:18" at bounding box center [372, 441] width 625 height 16
click at [474, 442] on div "Loaded : 99.99% 10:05 10:05" at bounding box center [372, 441] width 625 height 16
click at [468, 448] on div "Progress Bar" at bounding box center [469, 446] width 2 height 7
click at [668, 466] on span "Video Player" at bounding box center [668, 466] width 34 height 34
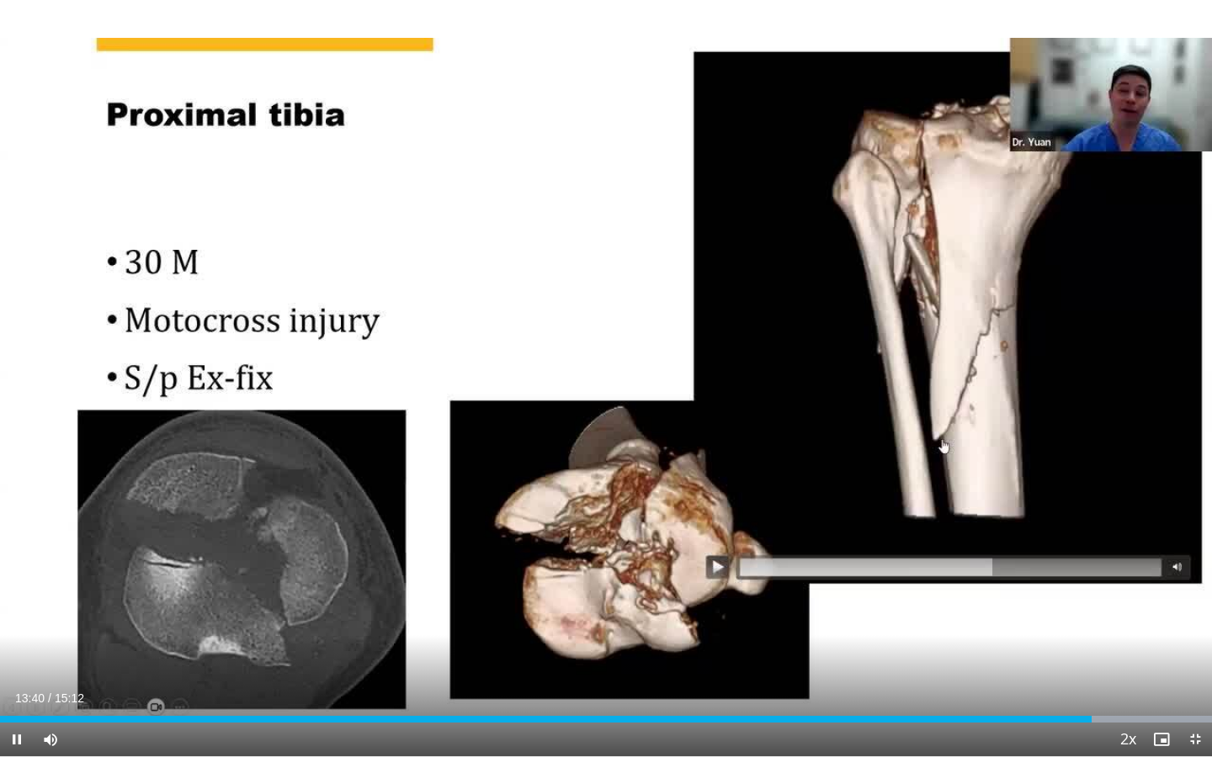
click at [23, 633] on span "Video Player" at bounding box center [17, 740] width 34 height 34
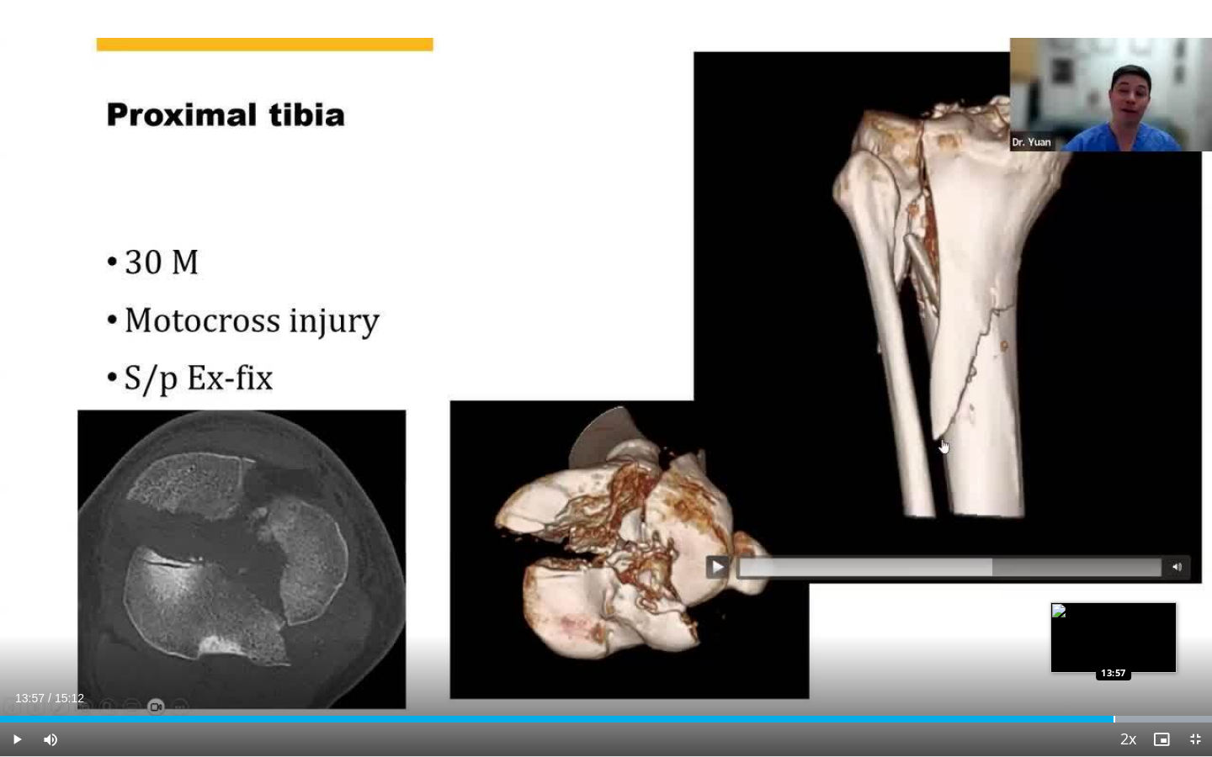
click at [1075, 633] on div "Progress Bar" at bounding box center [1114, 719] width 2 height 7
click at [1075, 633] on div "Progress Bar" at bounding box center [1132, 719] width 2 height 7
click at [1075, 633] on div "Progress Bar" at bounding box center [1155, 719] width 2 height 7
click at [1075, 633] on div "Progress Bar" at bounding box center [1186, 719] width 2 height 7
click at [1075, 633] on div "Progress Bar" at bounding box center [1198, 719] width 2 height 7
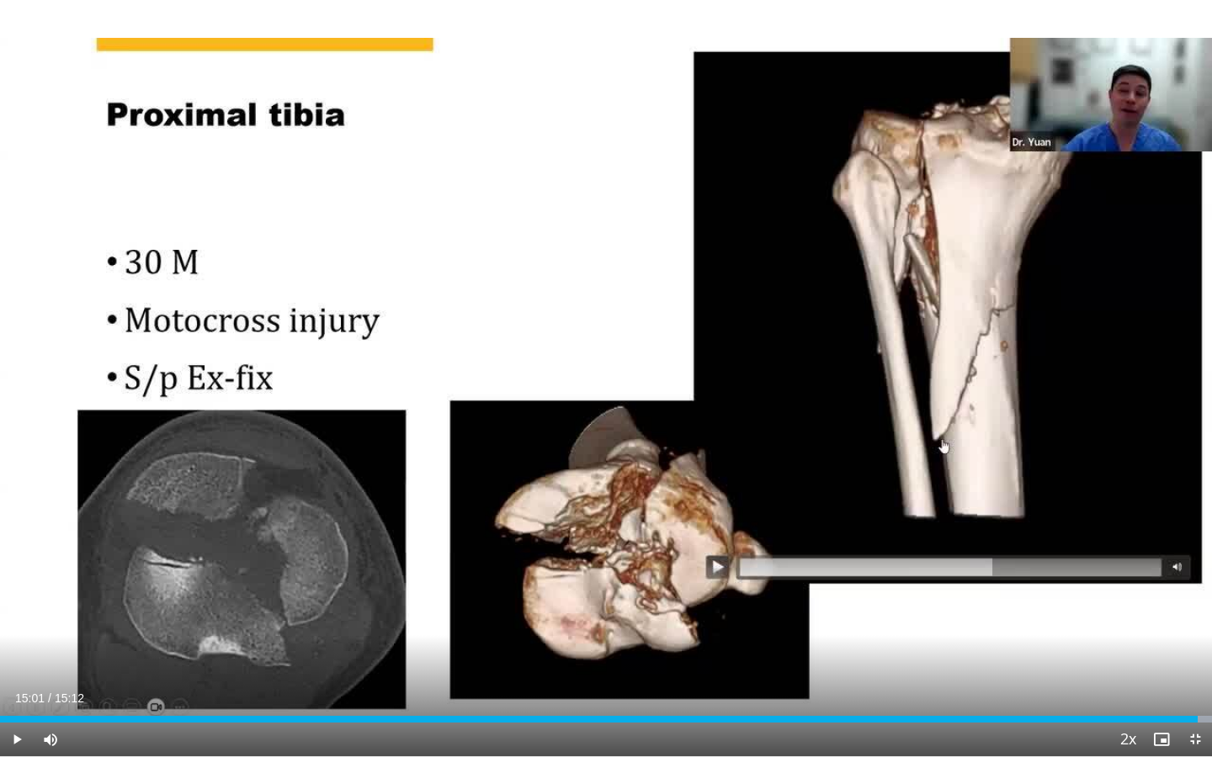
click at [14, 633] on span "Video Player" at bounding box center [17, 740] width 34 height 34
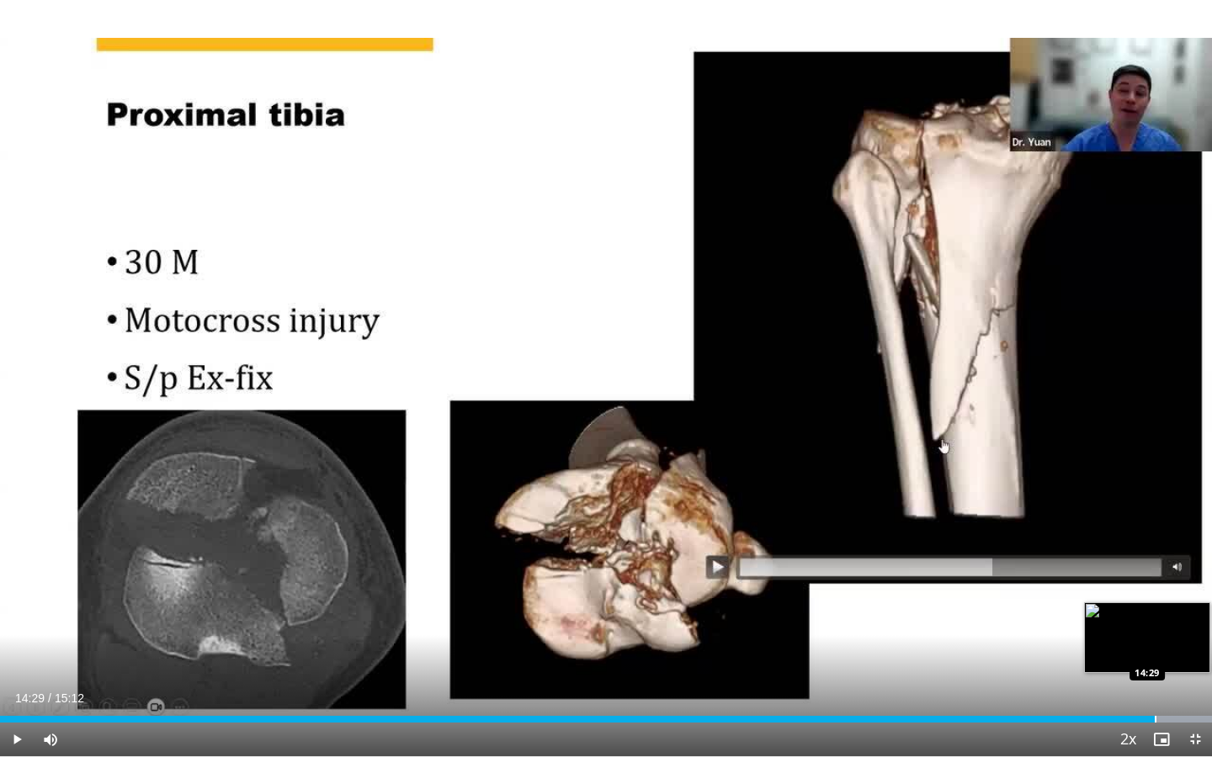
click at [1075, 633] on div "Progress Bar" at bounding box center [1156, 719] width 2 height 7
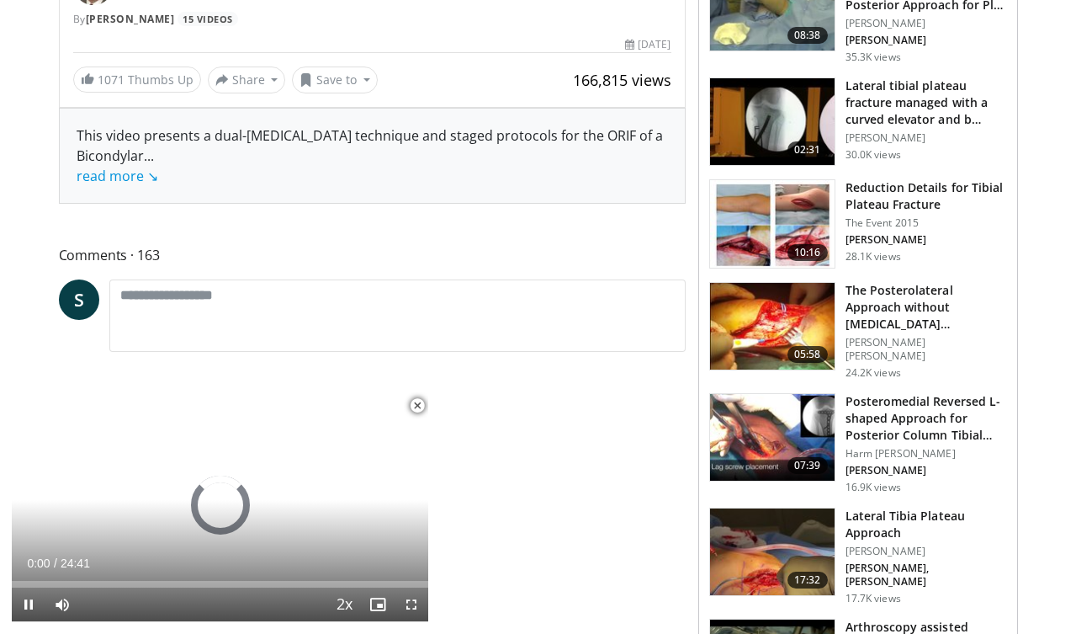
scroll to position [566, 0]
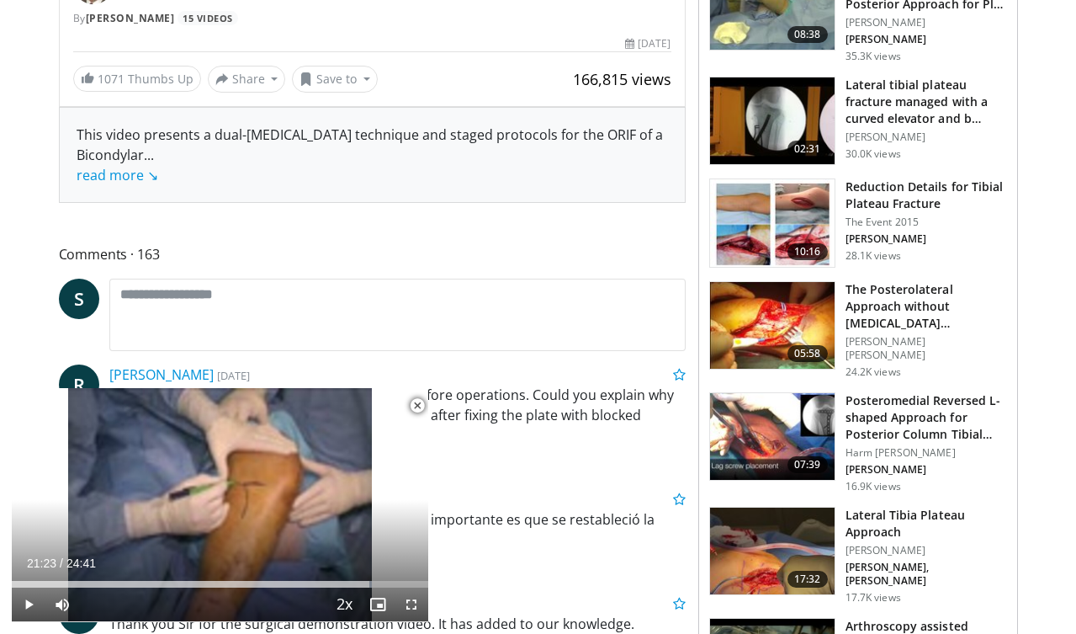
click at [799, 414] on img at bounding box center [772, 437] width 125 height 88
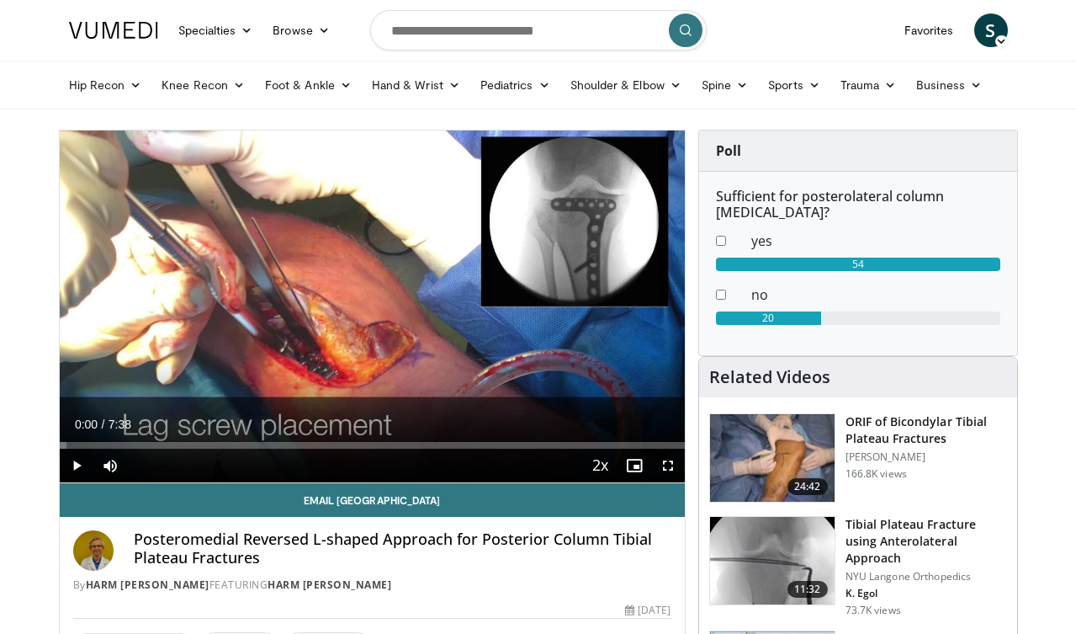
click at [668, 465] on span "Video Player" at bounding box center [668, 466] width 34 height 34
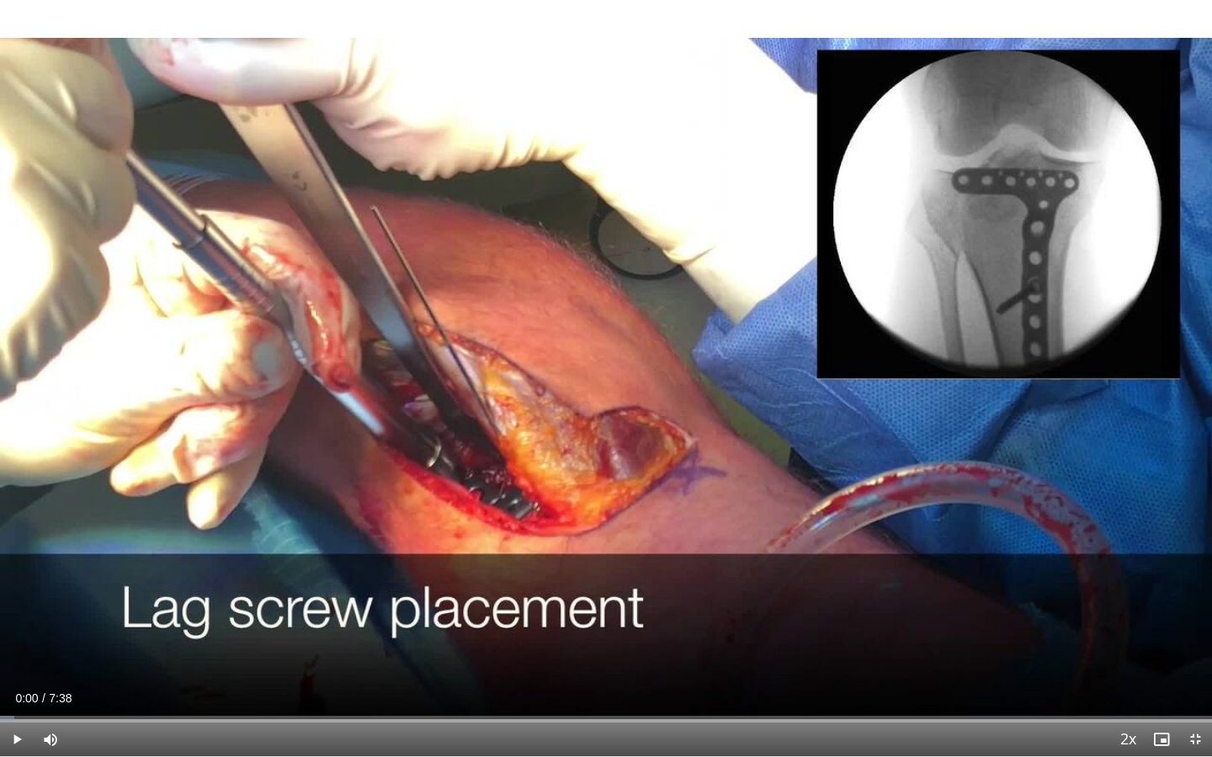
click at [17, 633] on span "Video Player" at bounding box center [17, 740] width 34 height 34
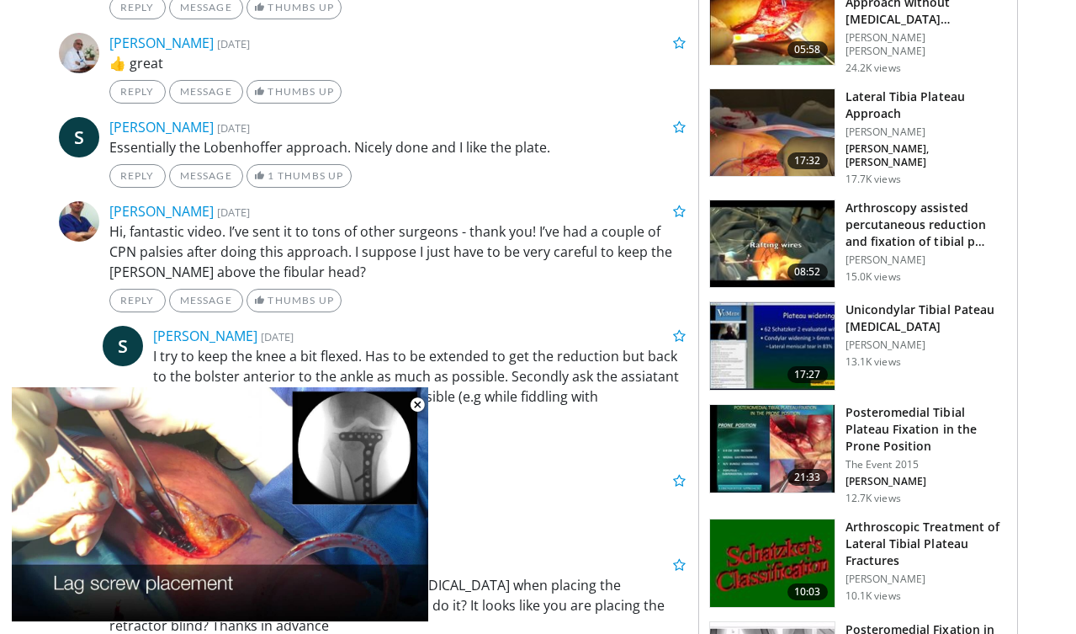
scroll to position [1201, 0]
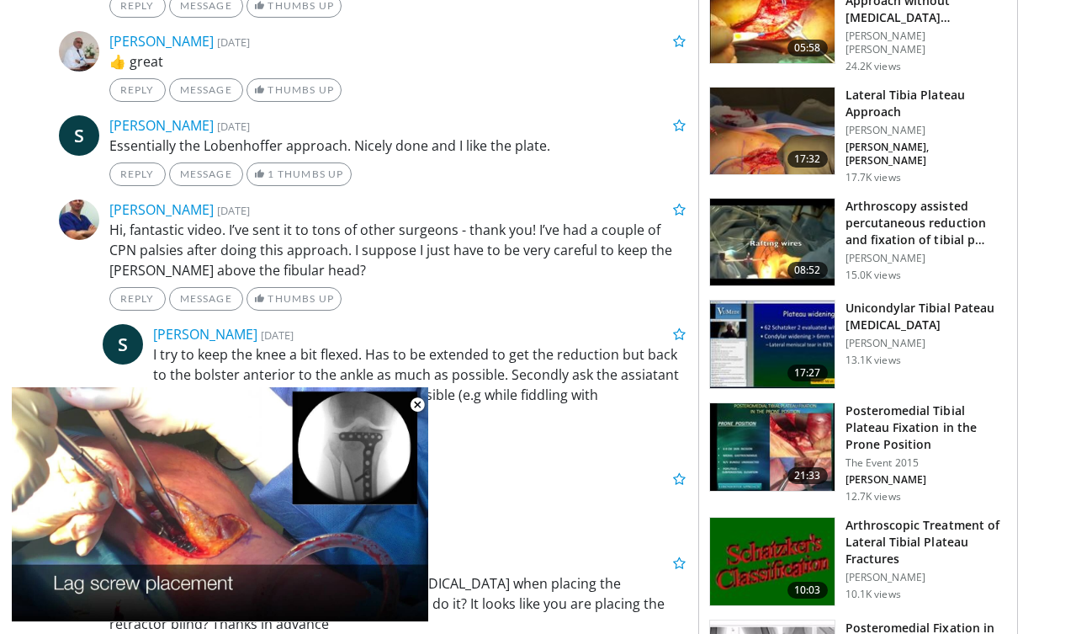
click at [794, 426] on img at bounding box center [772, 447] width 125 height 88
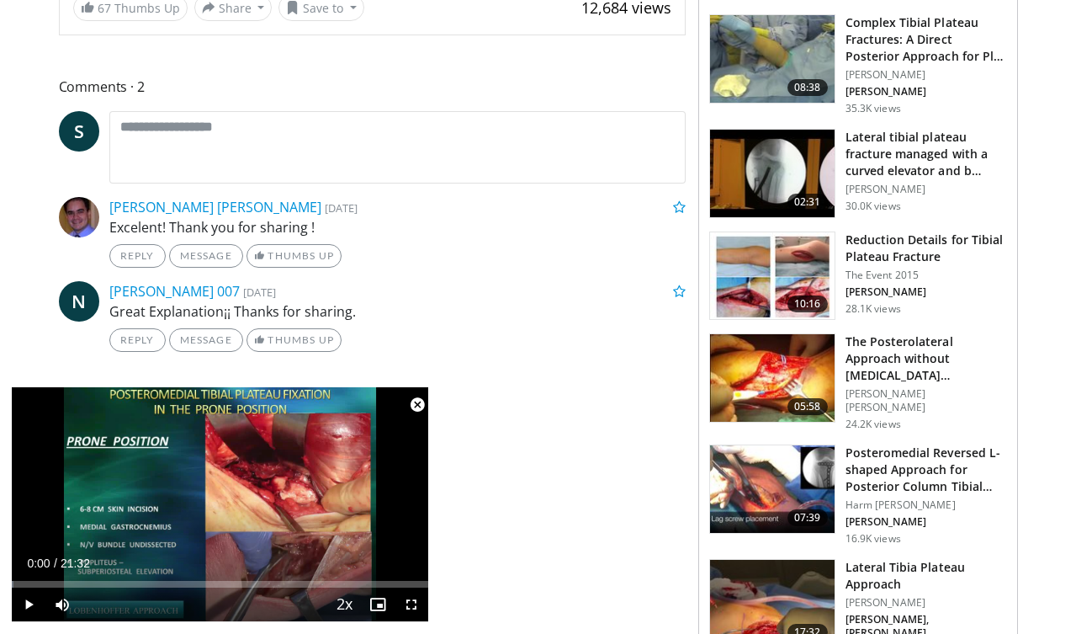
scroll to position [617, 0]
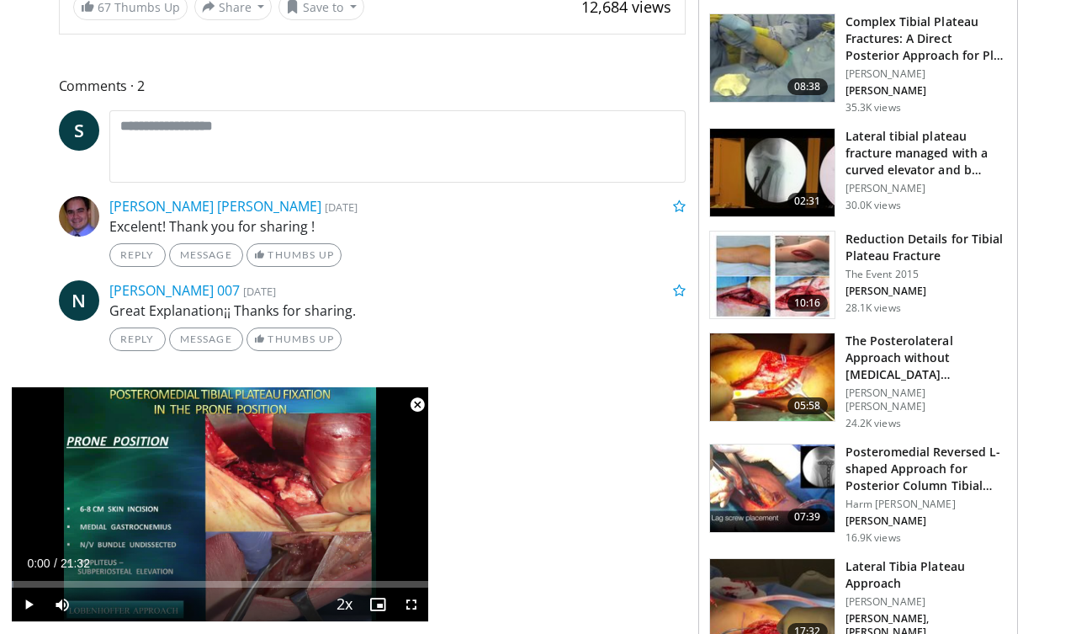
click at [880, 233] on h3 "Reduction Details for Tibial Plateau Fracture" at bounding box center [927, 248] width 162 height 34
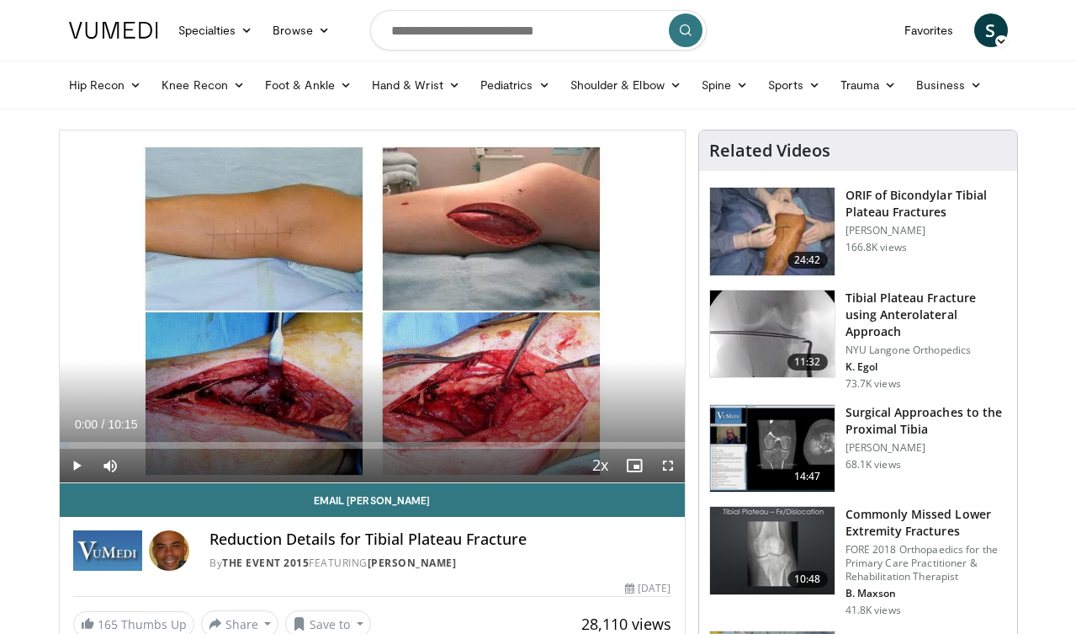
click at [674, 467] on span "Video Player" at bounding box center [668, 466] width 34 height 34
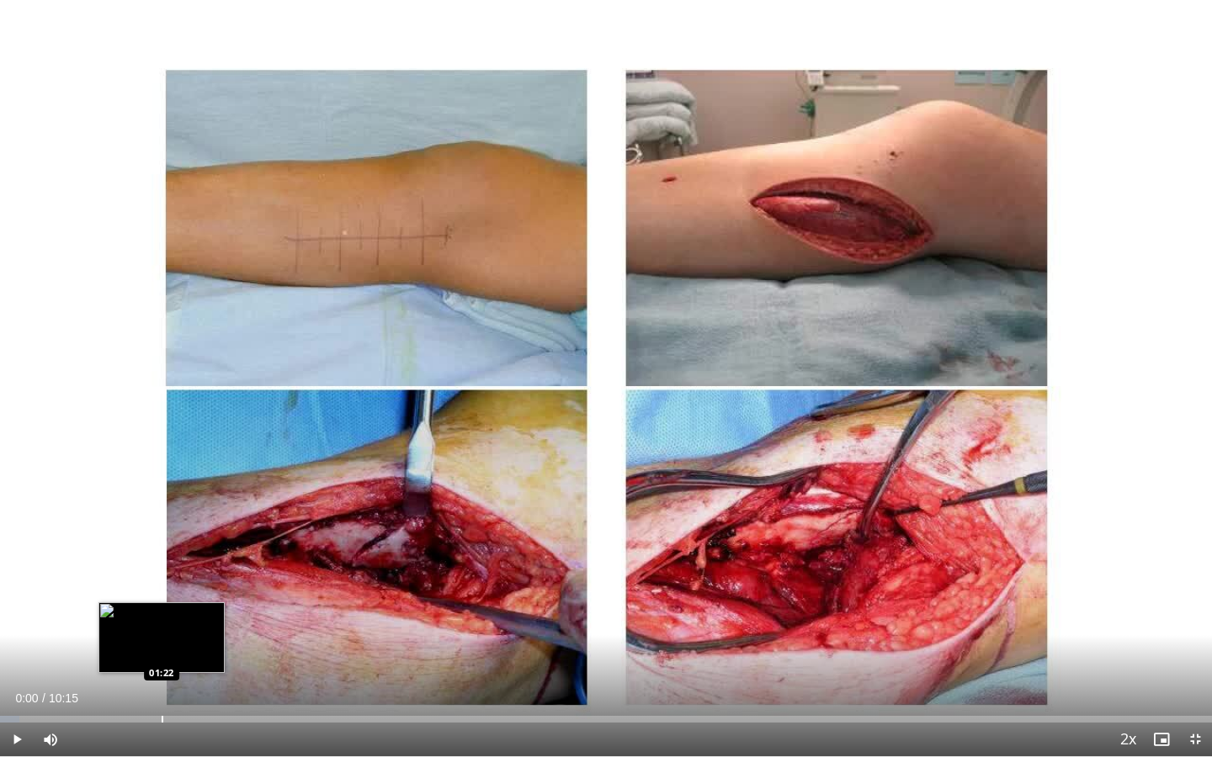
click at [162, 633] on div "Progress Bar" at bounding box center [163, 719] width 2 height 7
click at [173, 633] on div "Progress Bar" at bounding box center [174, 719] width 2 height 7
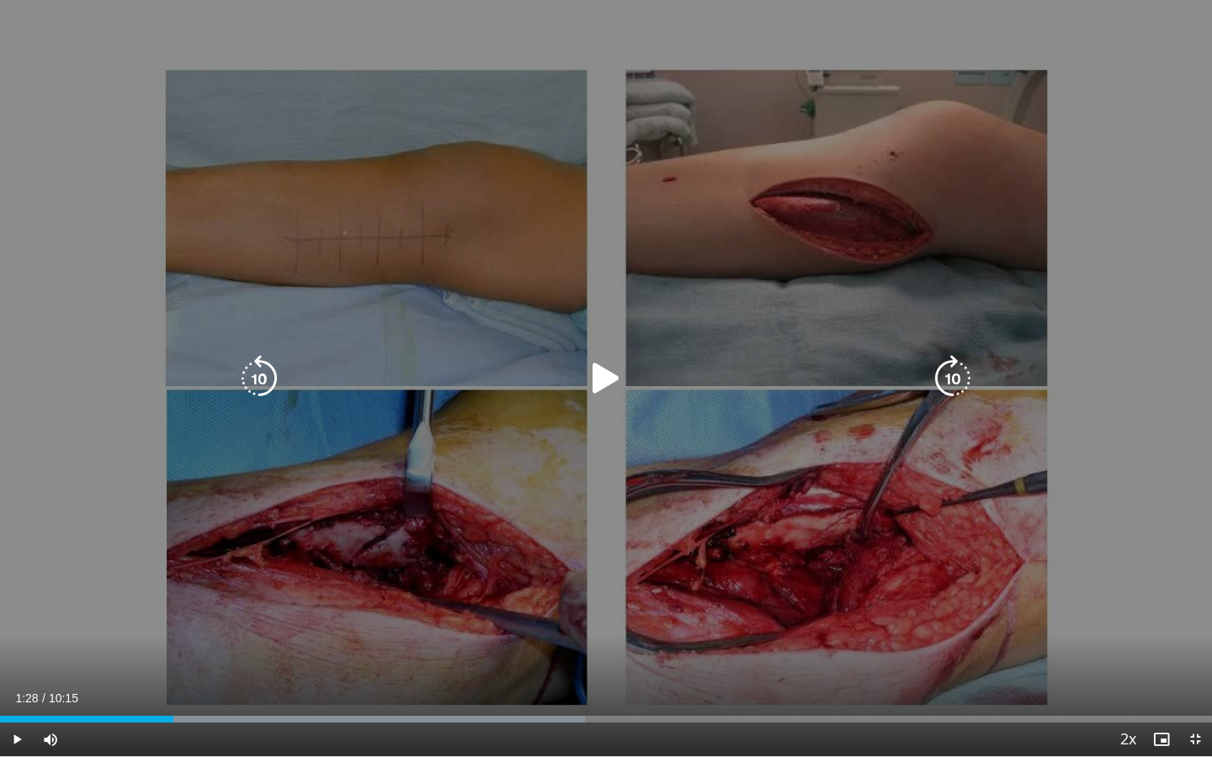
click at [606, 374] on icon "Video Player" at bounding box center [605, 378] width 47 height 47
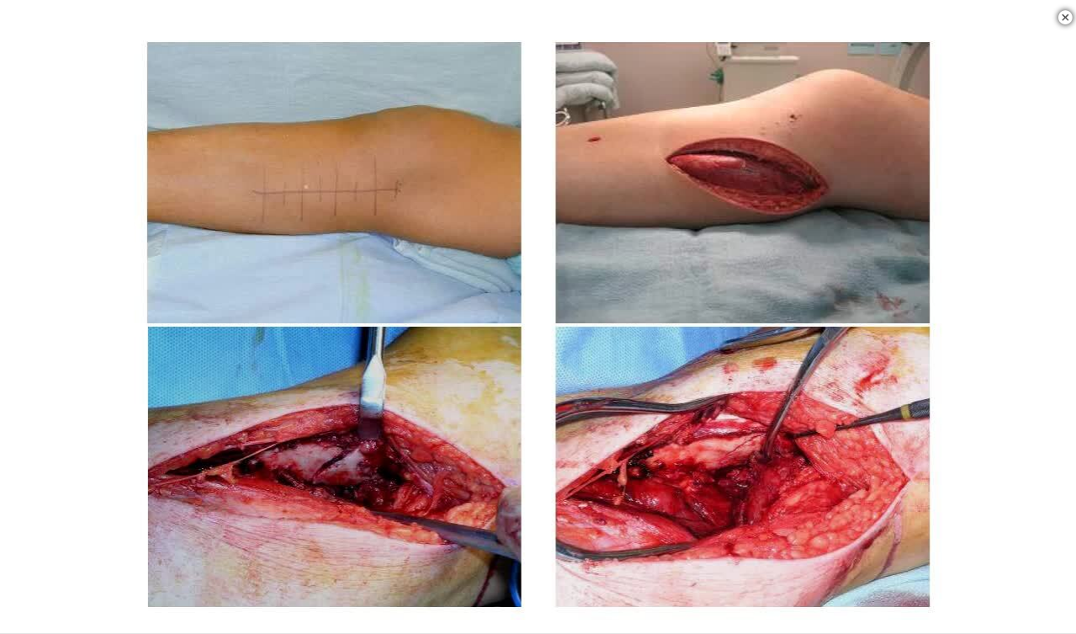
scroll to position [1669, 0]
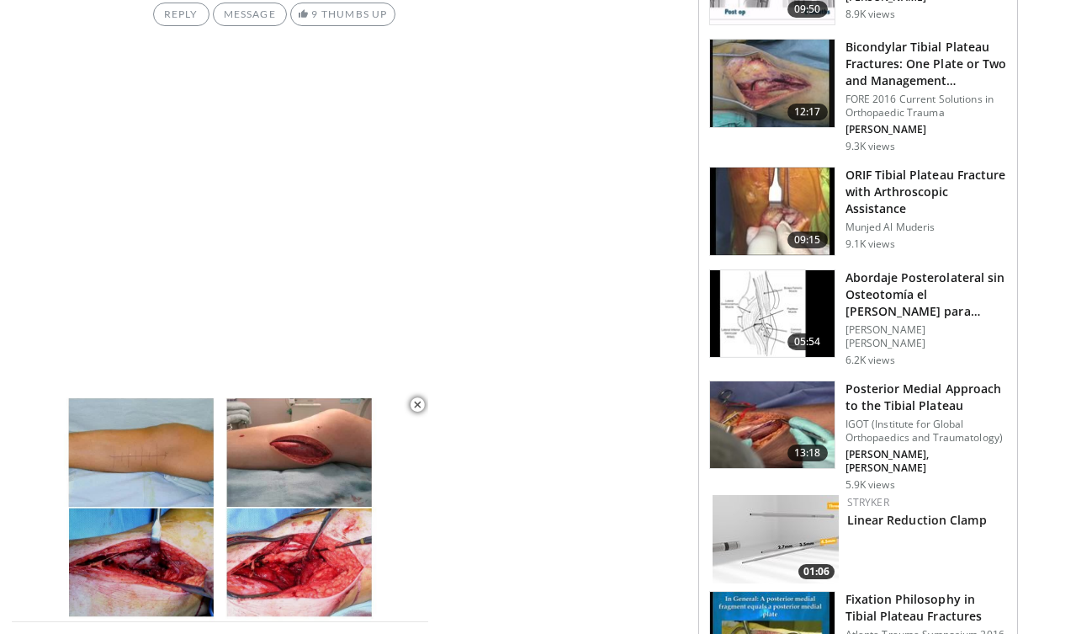
click at [780, 391] on img at bounding box center [772, 425] width 125 height 88
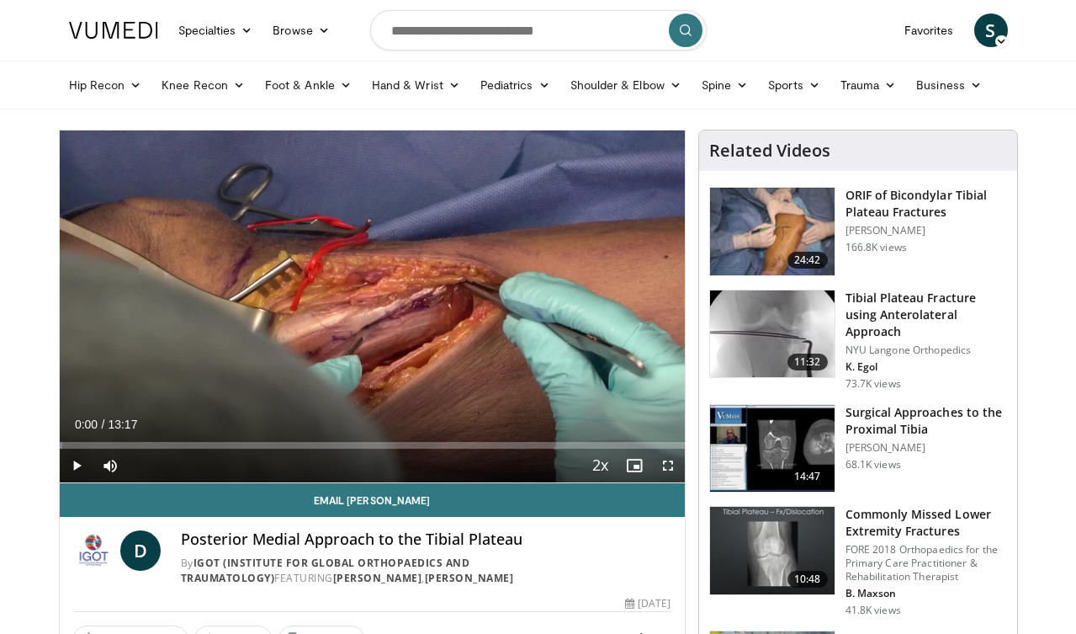
click at [671, 463] on span "Video Player" at bounding box center [668, 466] width 34 height 34
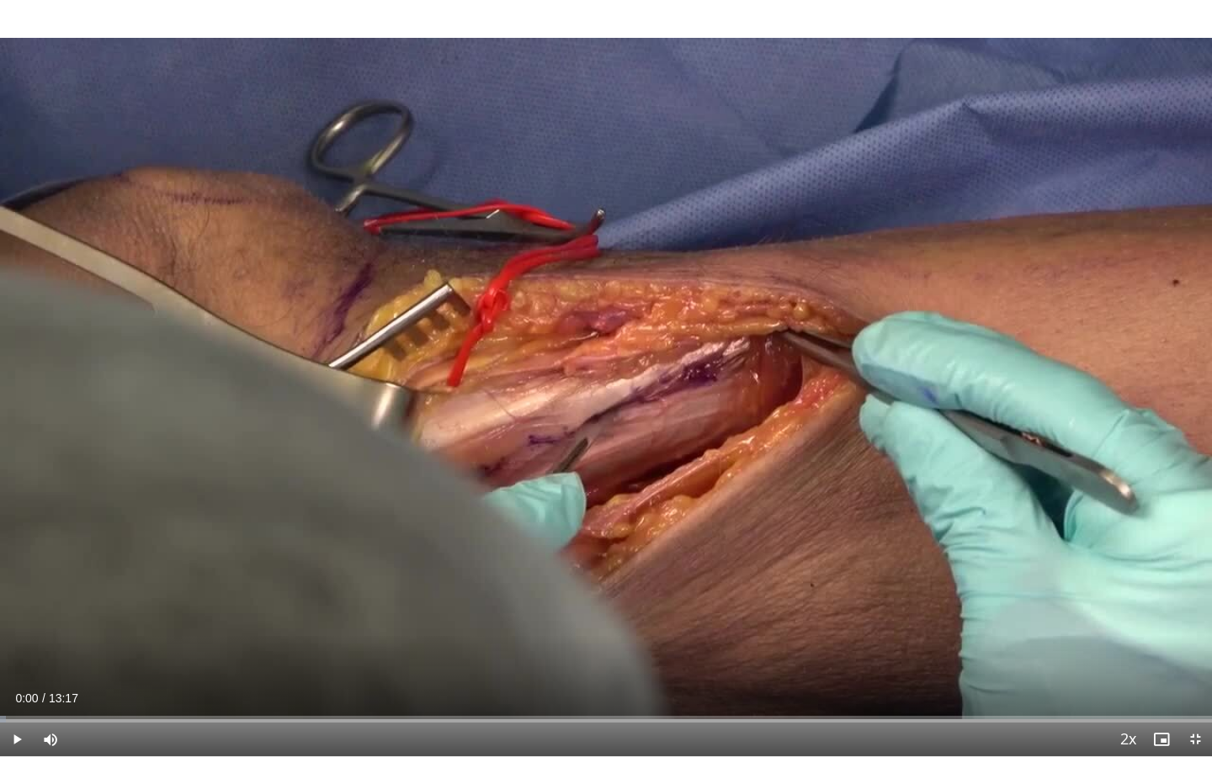
click at [18, 633] on span "Video Player" at bounding box center [17, 740] width 34 height 34
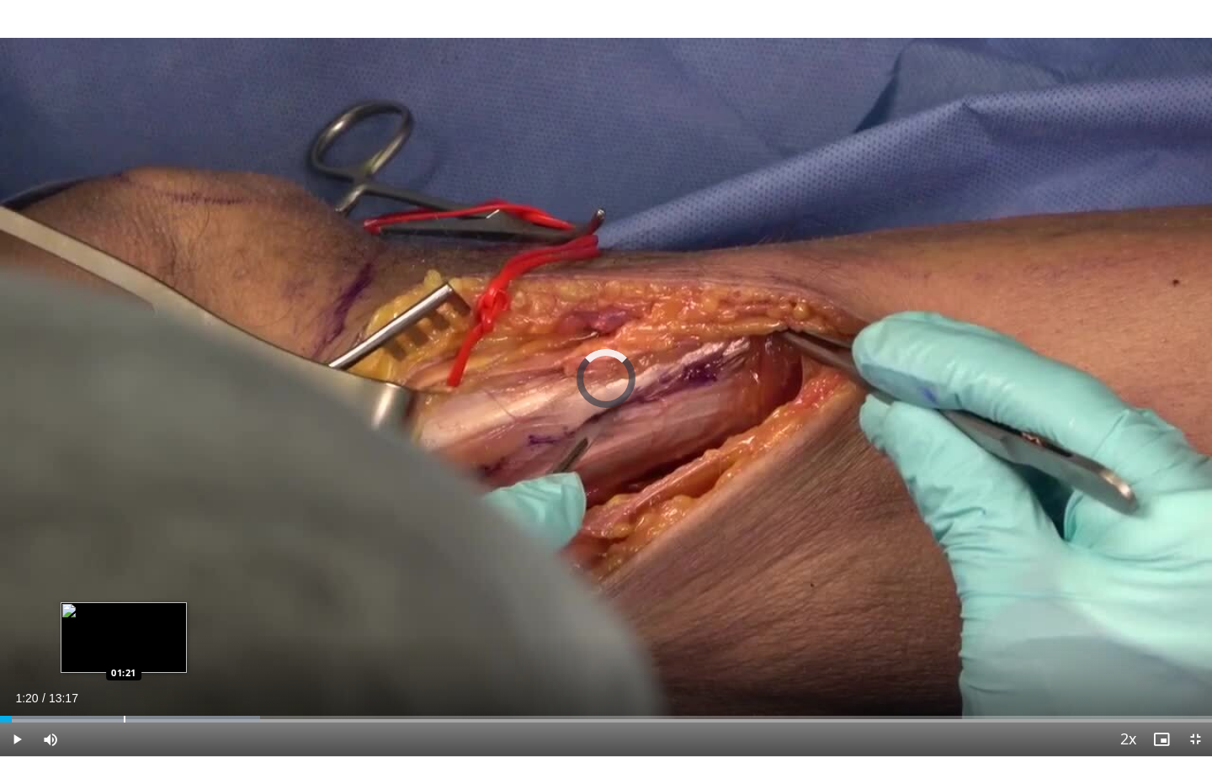
click at [123, 633] on div "Progress Bar" at bounding box center [130, 719] width 260 height 7
click at [123, 633] on div "Progress Bar" at bounding box center [124, 719] width 2 height 7
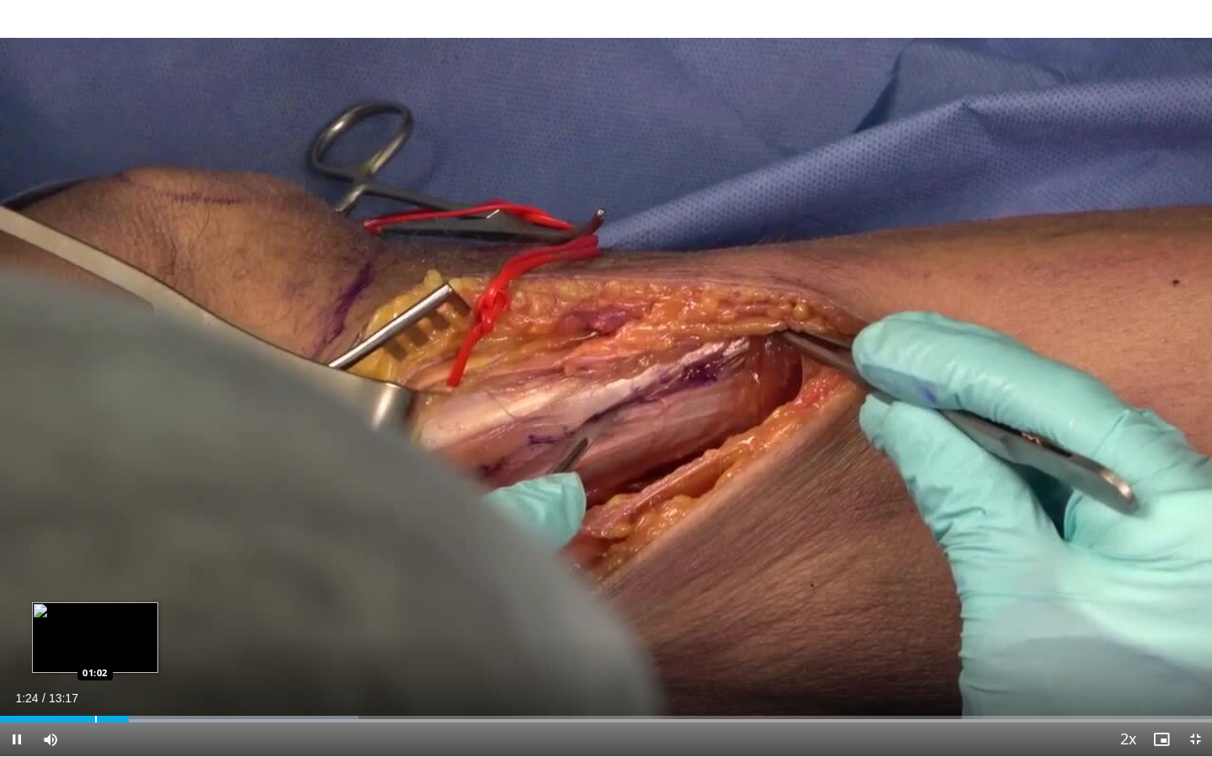
click at [95, 633] on div "Progress Bar" at bounding box center [96, 719] width 2 height 7
click at [69, 633] on div "Progress Bar" at bounding box center [70, 719] width 2 height 7
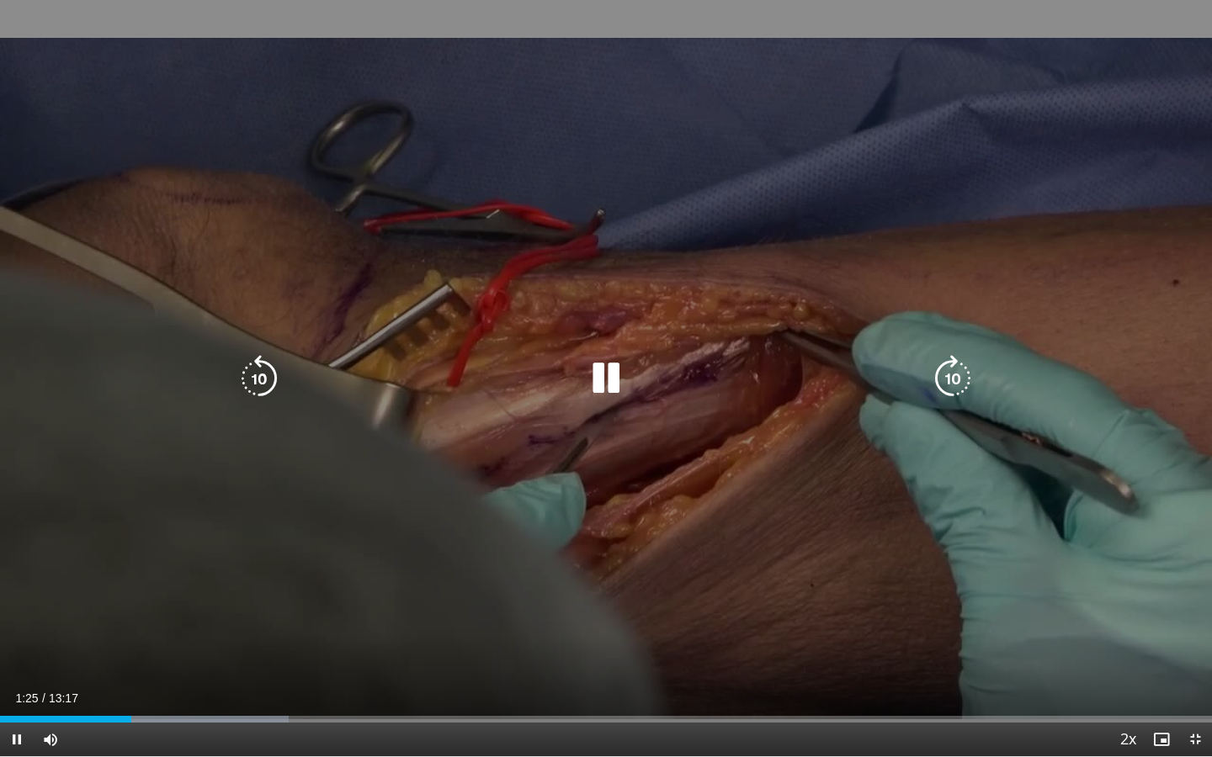
click at [614, 369] on icon "Video Player" at bounding box center [605, 378] width 47 height 47
click at [614, 375] on icon "Video Player" at bounding box center [605, 378] width 47 height 47
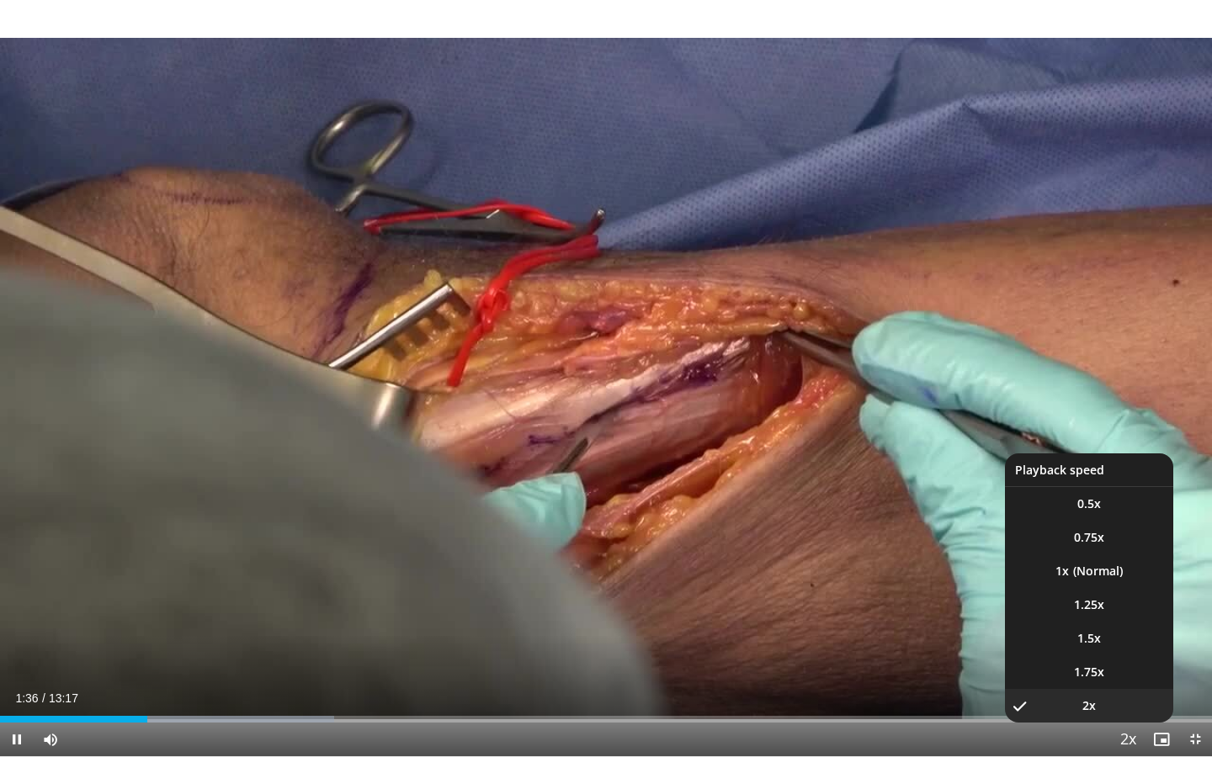
click at [1075, 633] on span "Video Player" at bounding box center [1128, 741] width 24 height 34
click at [1075, 576] on li "1x" at bounding box center [1089, 572] width 168 height 34
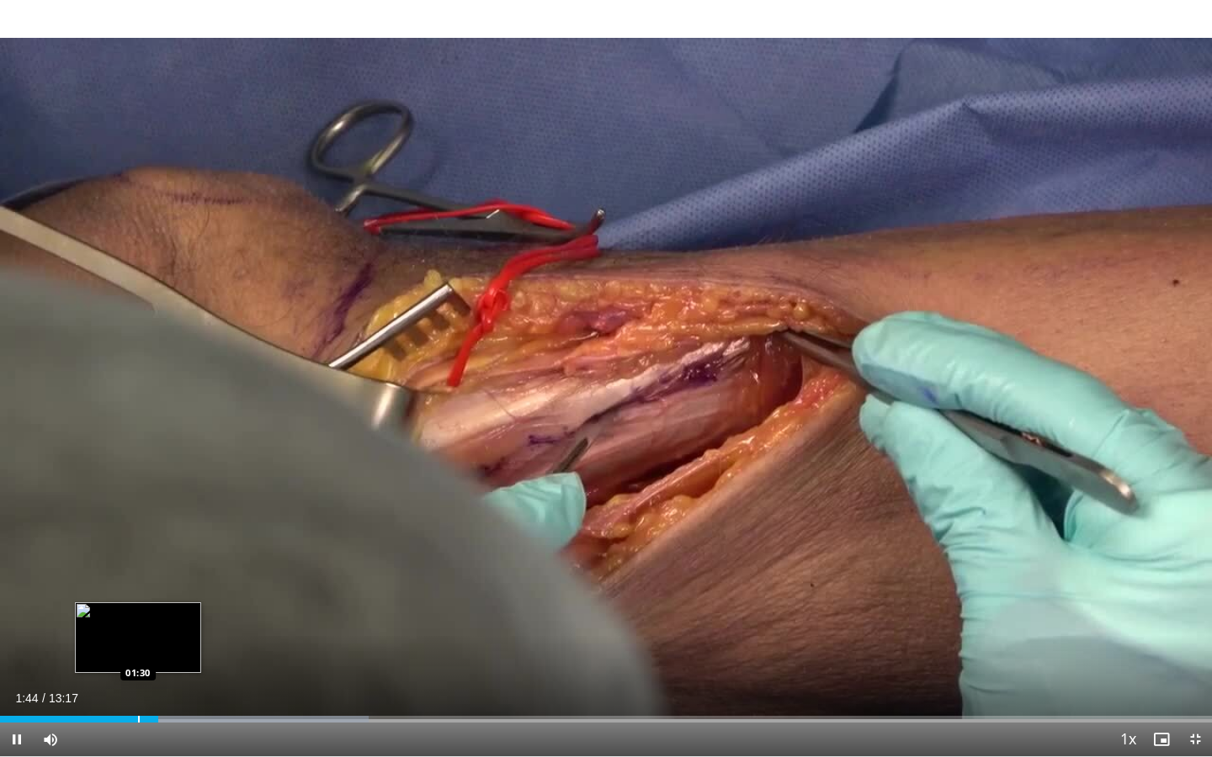
click at [138, 633] on div "Progress Bar" at bounding box center [139, 719] width 2 height 7
click at [124, 633] on div "Progress Bar" at bounding box center [125, 719] width 2 height 7
click at [105, 633] on div "Progress Bar" at bounding box center [106, 719] width 2 height 7
click at [92, 633] on div "Progress Bar" at bounding box center [93, 719] width 2 height 7
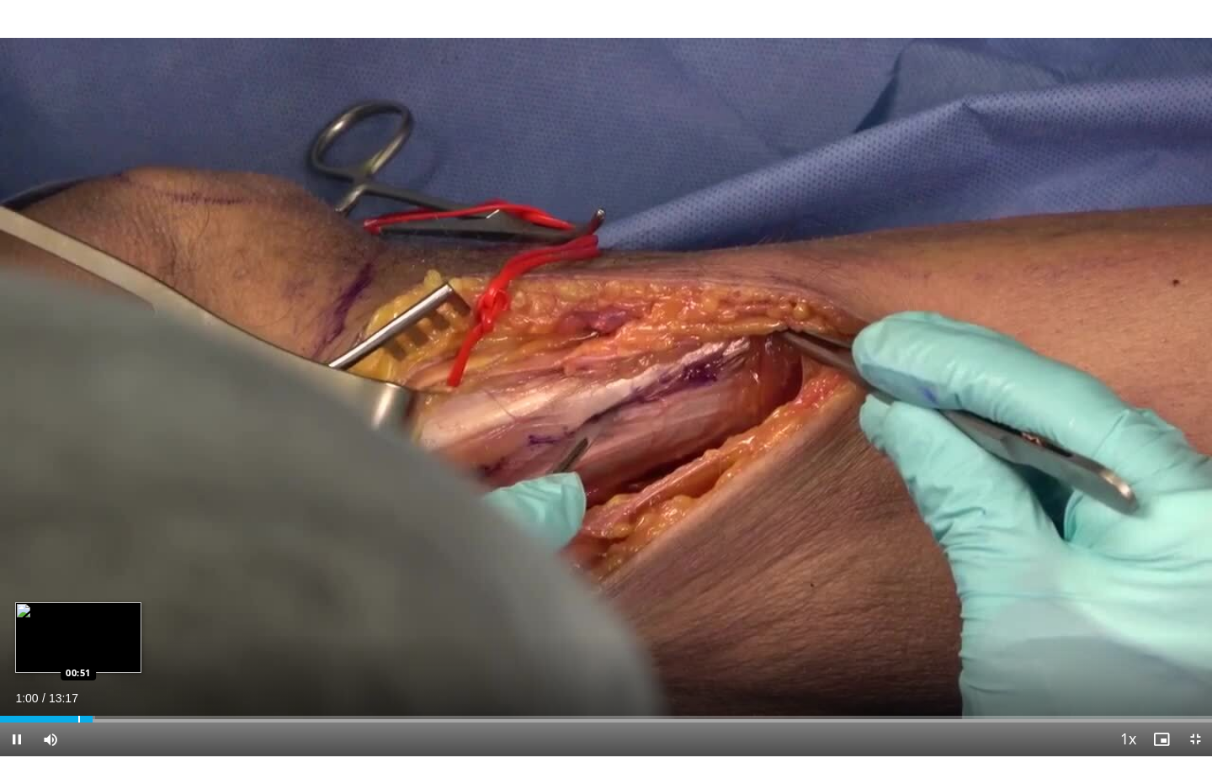
click at [78, 633] on div "Progress Bar" at bounding box center [79, 719] width 2 height 7
click at [72, 633] on div "Progress Bar" at bounding box center [73, 719] width 2 height 7
click at [59, 633] on div "Progress Bar" at bounding box center [60, 719] width 2 height 7
click at [50, 633] on div "Progress Bar" at bounding box center [51, 719] width 2 height 7
click at [41, 633] on div "Progress Bar" at bounding box center [42, 719] width 2 height 7
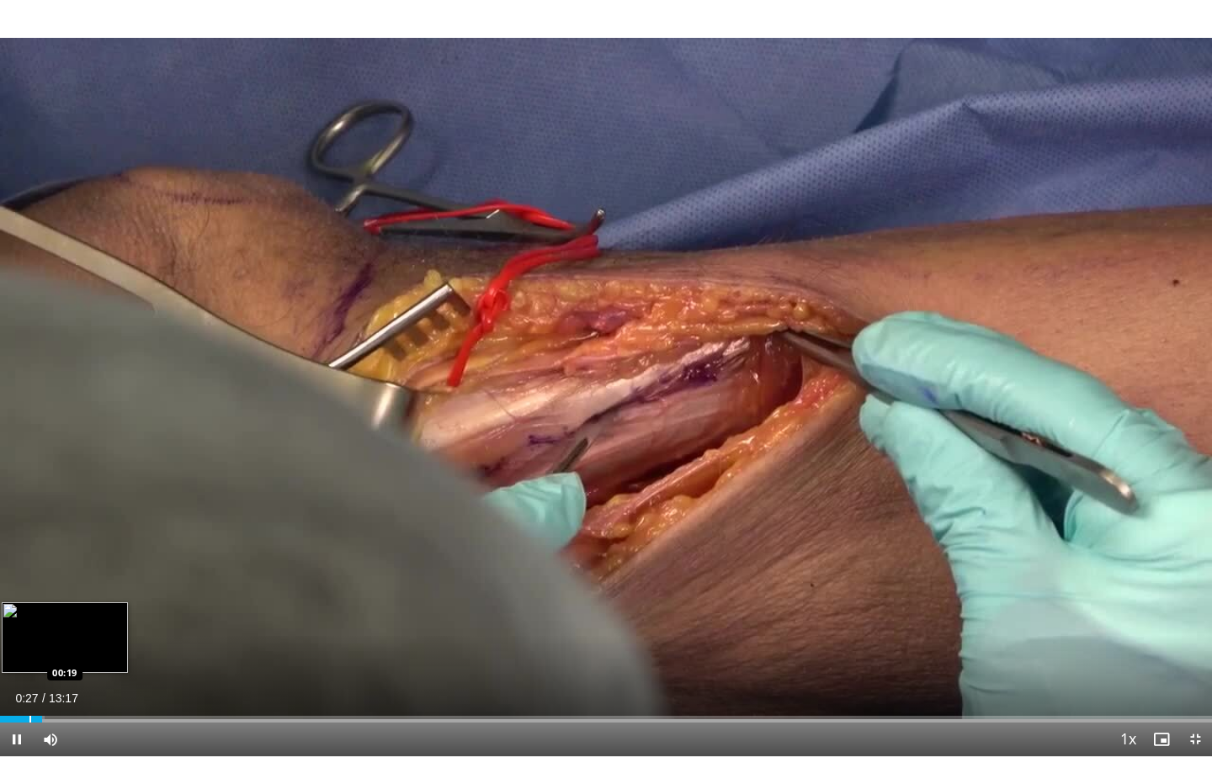
click at [29, 633] on video-js "**********" at bounding box center [606, 378] width 1212 height 757
click at [26, 633] on div "Progress Bar" at bounding box center [27, 719] width 2 height 7
click at [85, 633] on div "Current Time 1:04 / Duration 13:17 Pause Skip Backward Skip Forward Mute 70% Lo…" at bounding box center [606, 740] width 1212 height 34
click at [90, 633] on div "Loaded : 27.60% 01:06 00:59" at bounding box center [606, 715] width 1212 height 16
click at [80, 633] on div "Loaded : 28.55% 01:01 00:52" at bounding box center [606, 715] width 1212 height 16
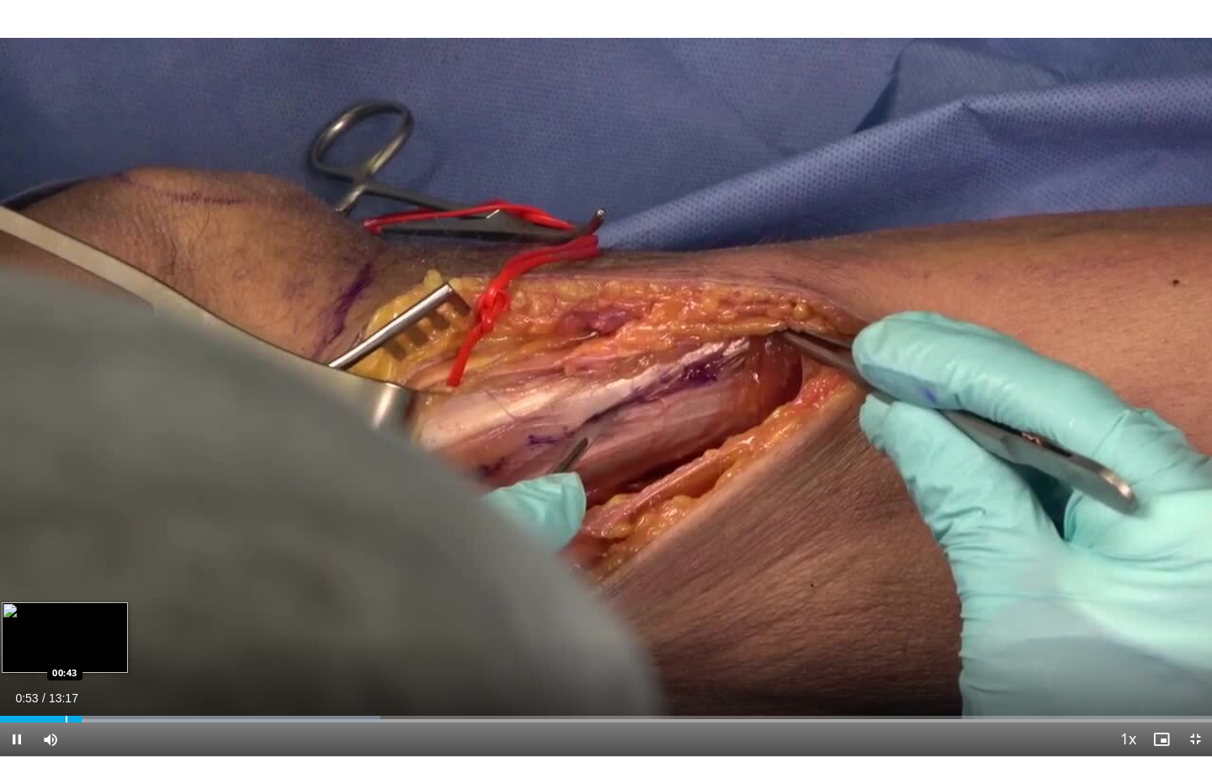
click at [66, 633] on div "Progress Bar" at bounding box center [67, 719] width 2 height 7
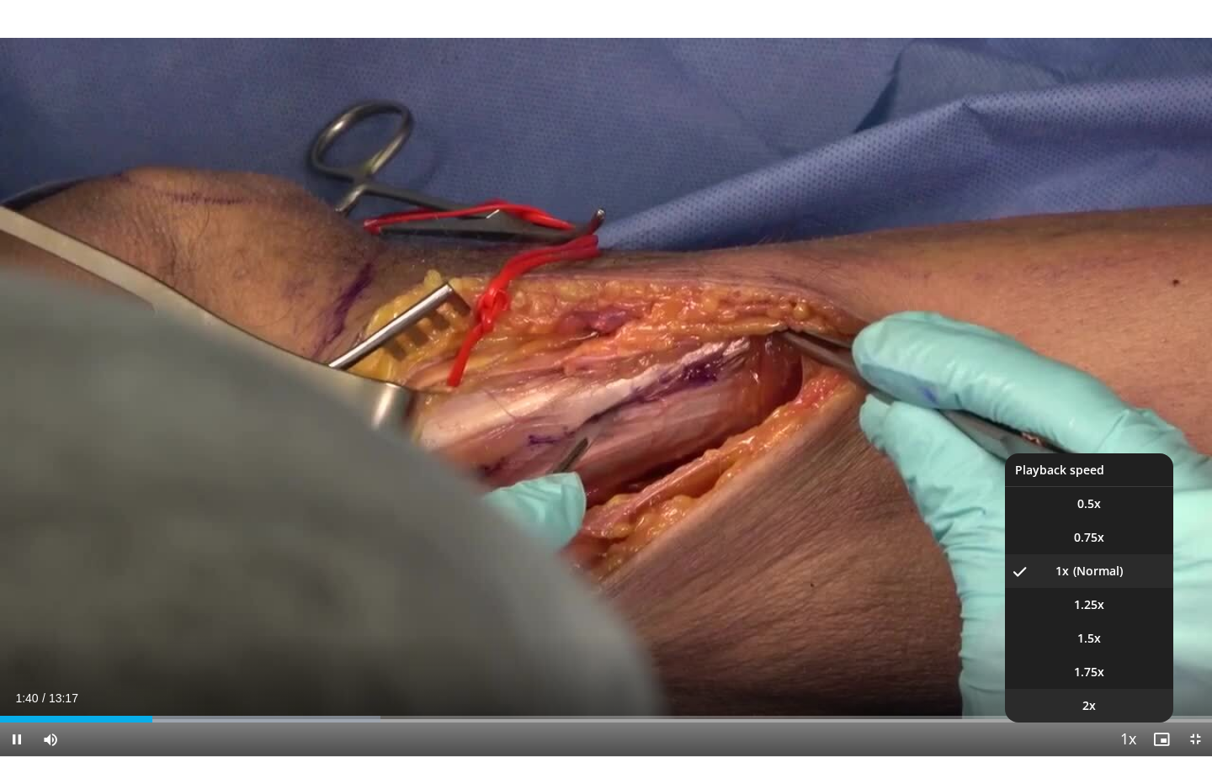
click at [1075, 633] on span "2x" at bounding box center [1088, 706] width 13 height 17
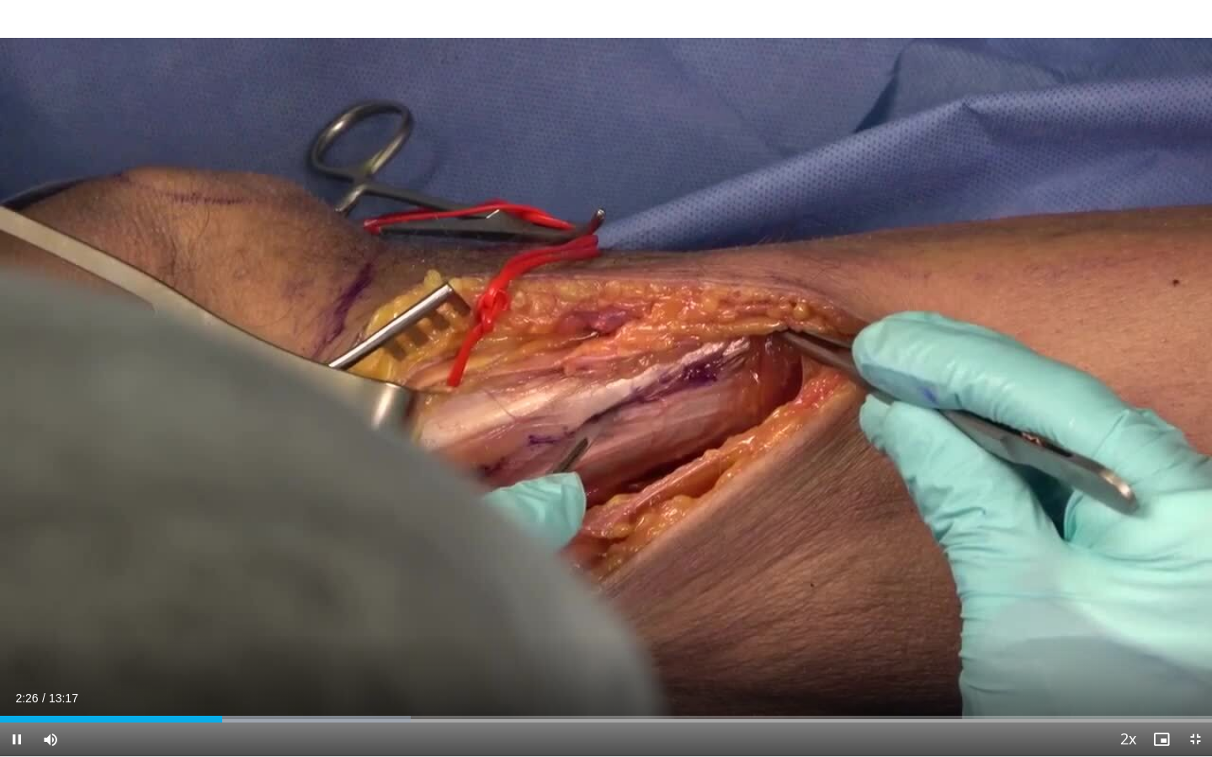
click at [20, 633] on span "Video Player" at bounding box center [17, 740] width 34 height 34
click at [14, 633] on span "Video Player" at bounding box center [17, 740] width 34 height 34
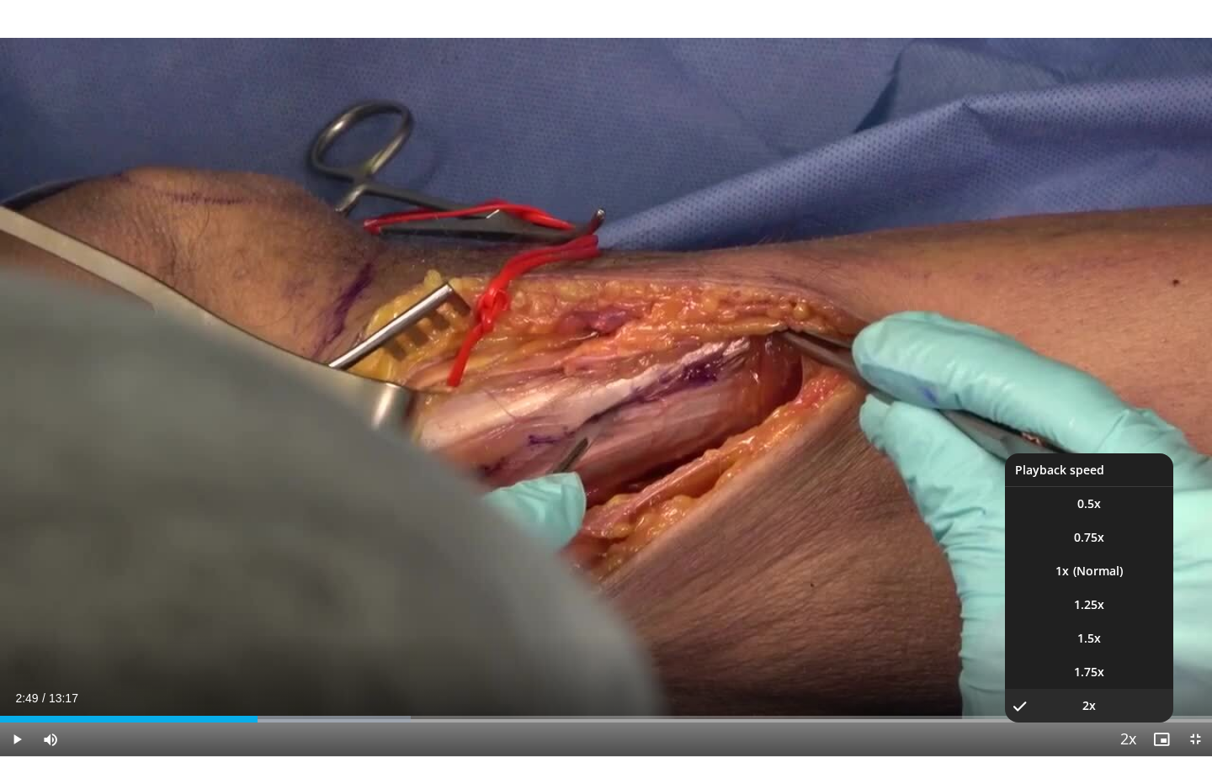
click at [1075, 633] on span "Video Player" at bounding box center [1128, 741] width 24 height 34
click at [1075, 578] on li "1x" at bounding box center [1089, 572] width 168 height 34
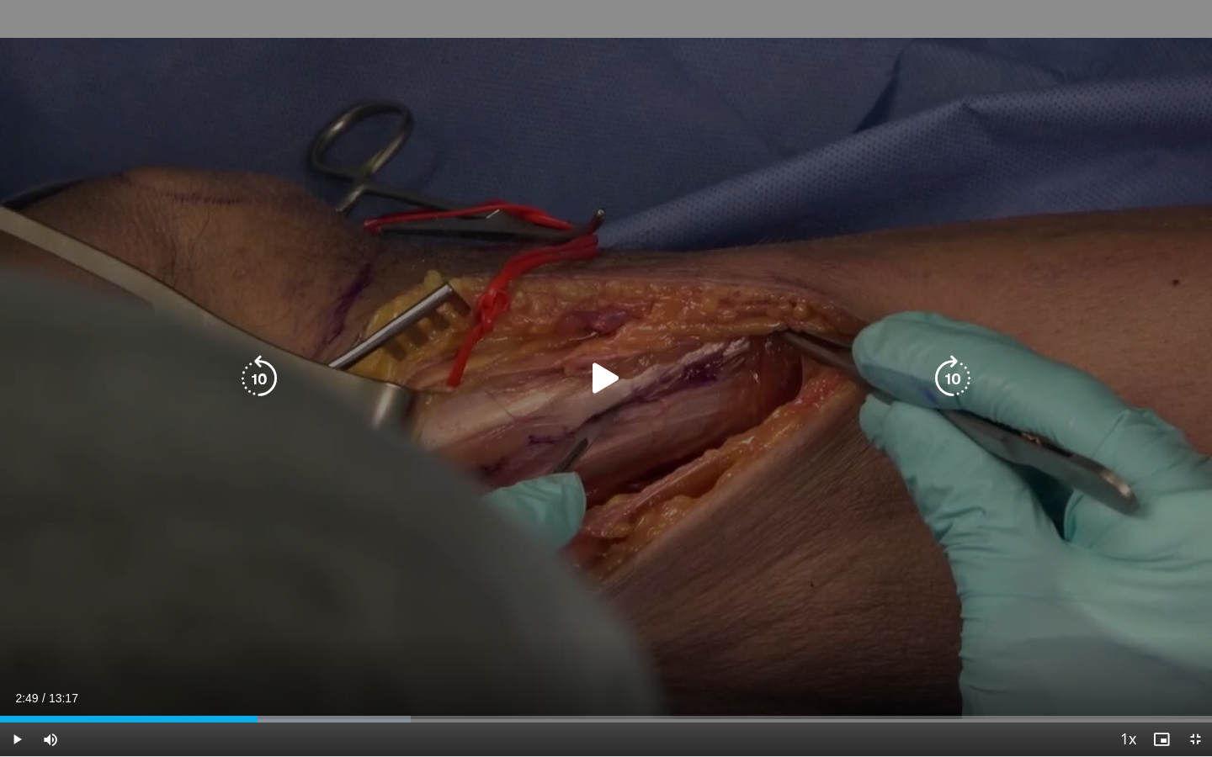
click at [596, 381] on icon "Video Player" at bounding box center [605, 378] width 47 height 47
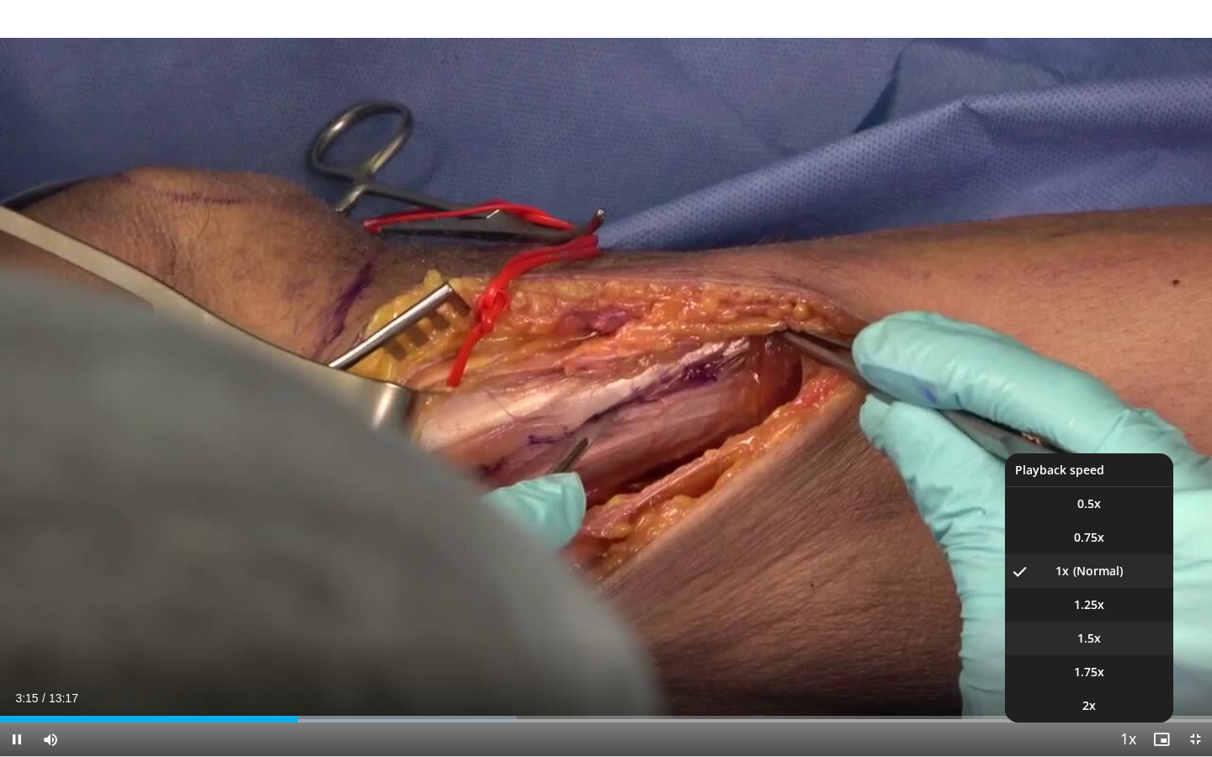
click at [1075, 633] on li "1.5x" at bounding box center [1089, 639] width 168 height 34
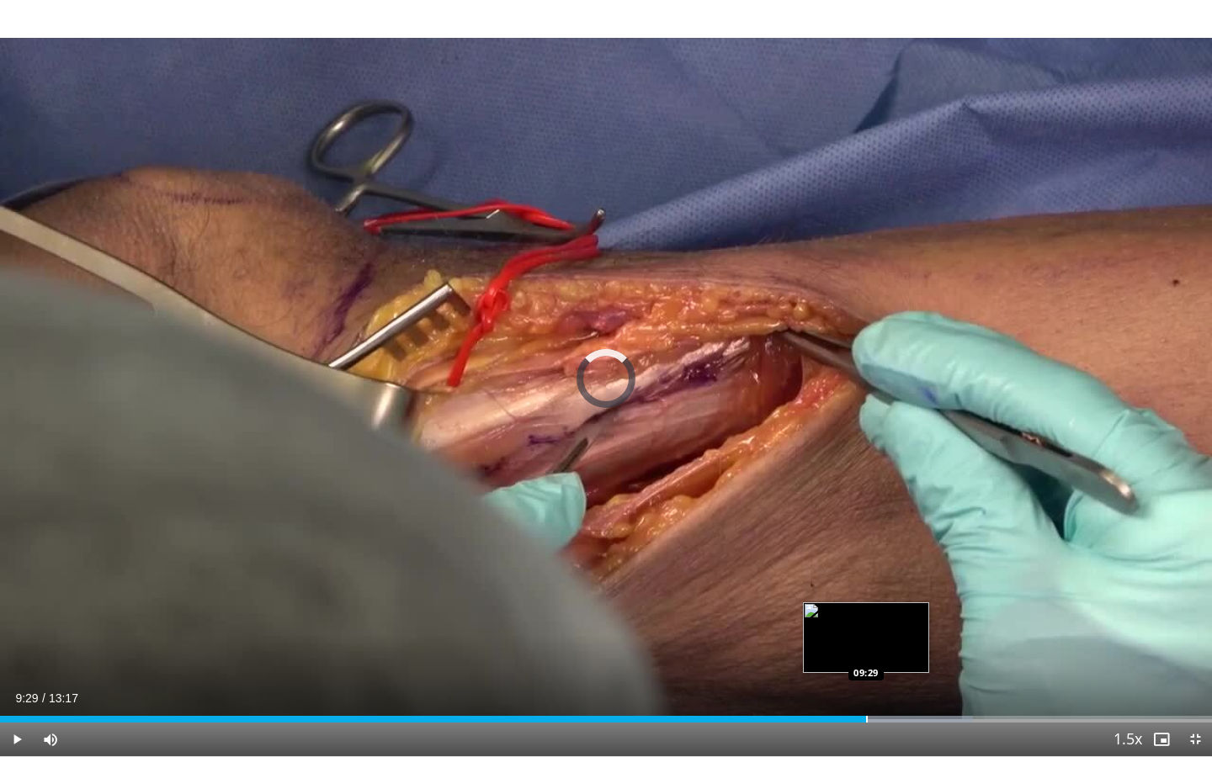
click at [866, 633] on div "Progress Bar" at bounding box center [867, 719] width 2 height 7
click at [900, 633] on div "Progress Bar" at bounding box center [901, 719] width 2 height 7
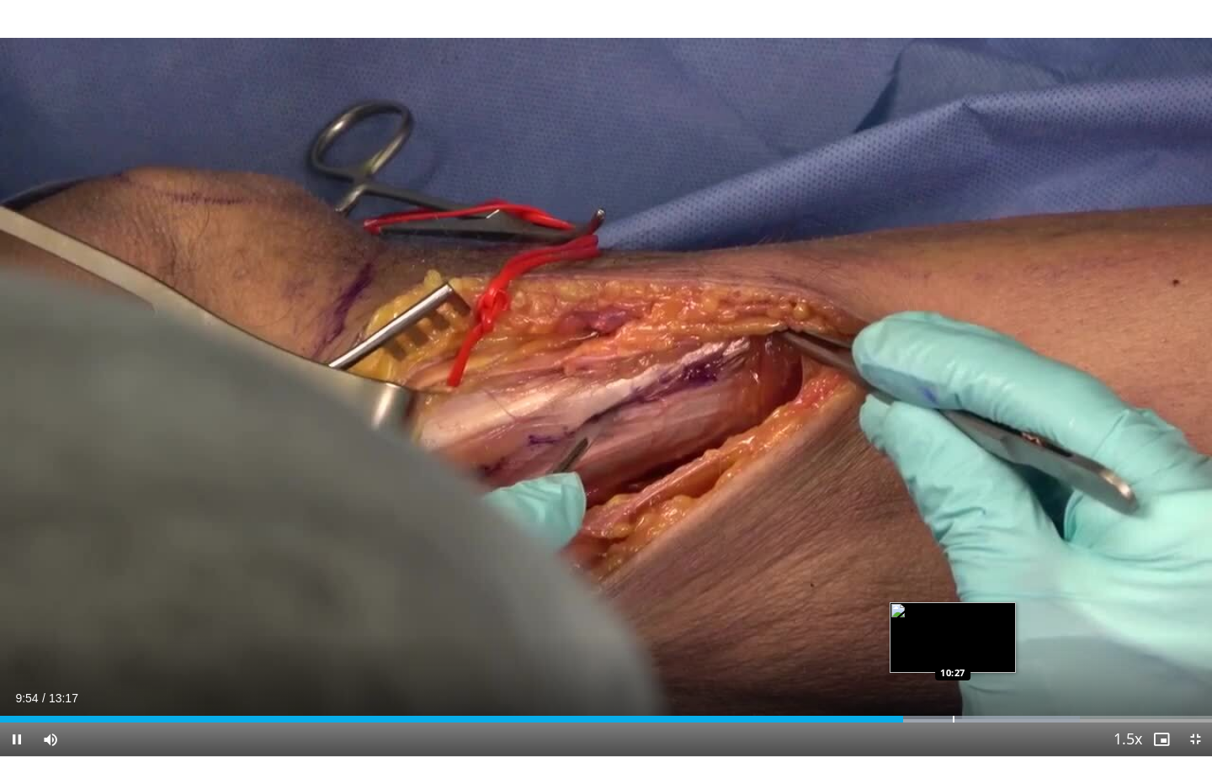
click at [953, 633] on div "Progress Bar" at bounding box center [954, 719] width 2 height 7
